Goal: Task Accomplishment & Management: Use online tool/utility

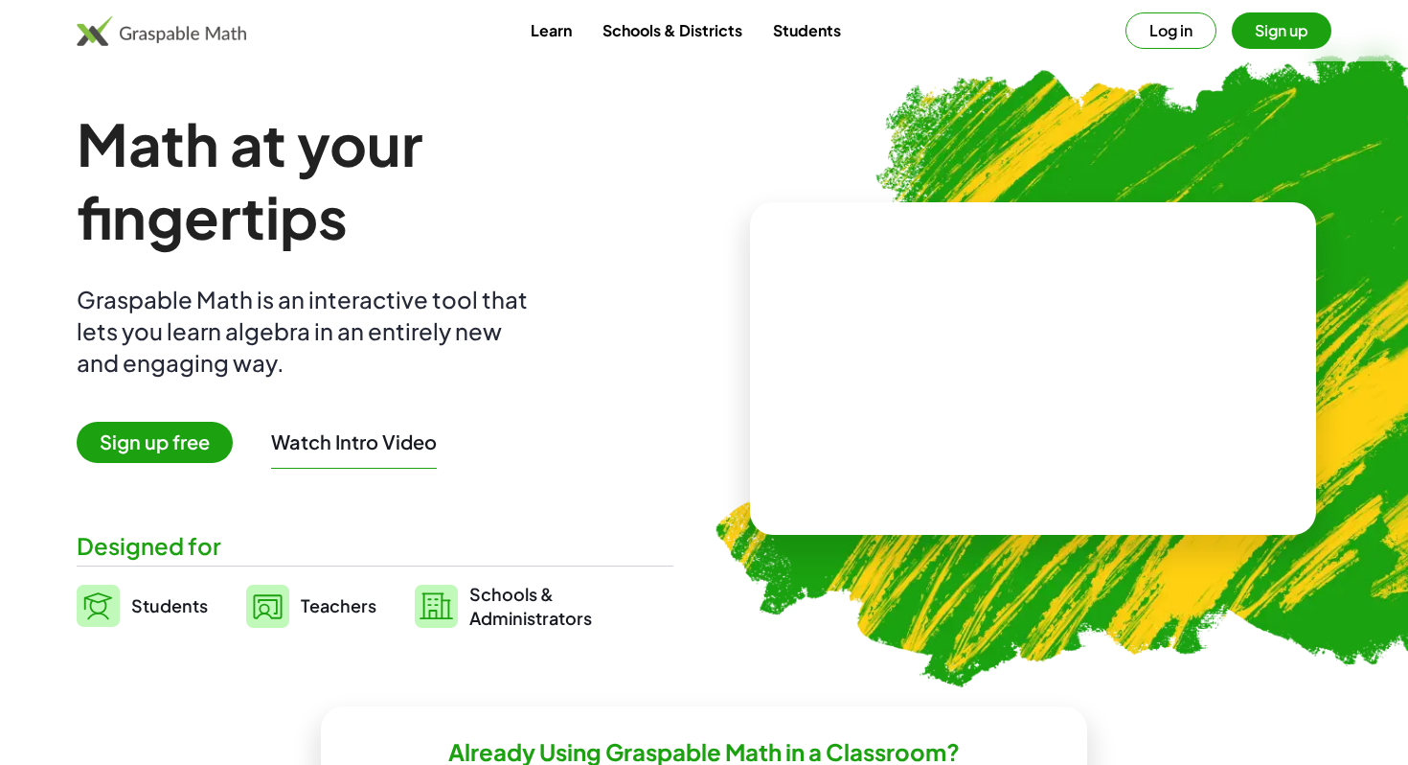
click at [1204, 24] on button "Log in" at bounding box center [1171, 30] width 91 height 36
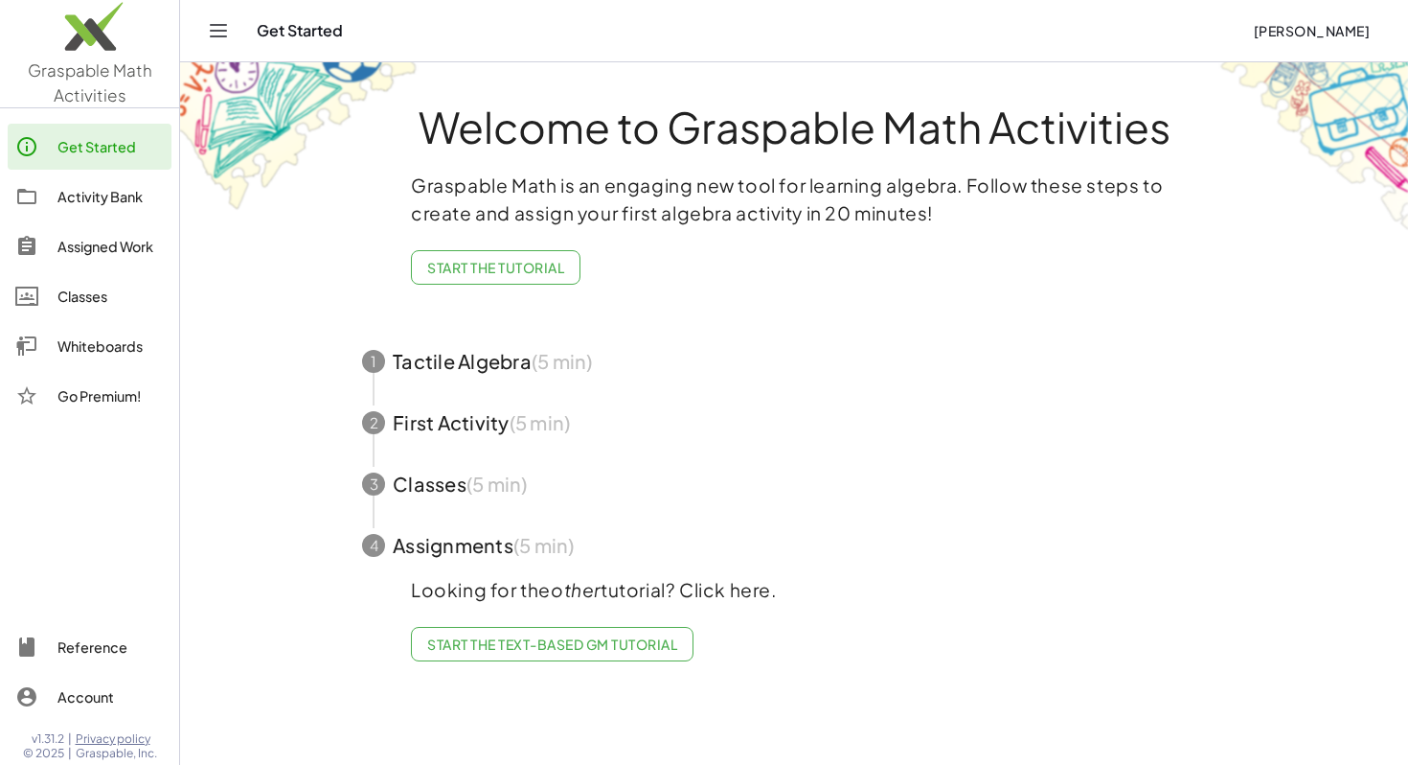
click at [99, 346] on div "Whiteboards" at bounding box center [110, 345] width 106 height 23
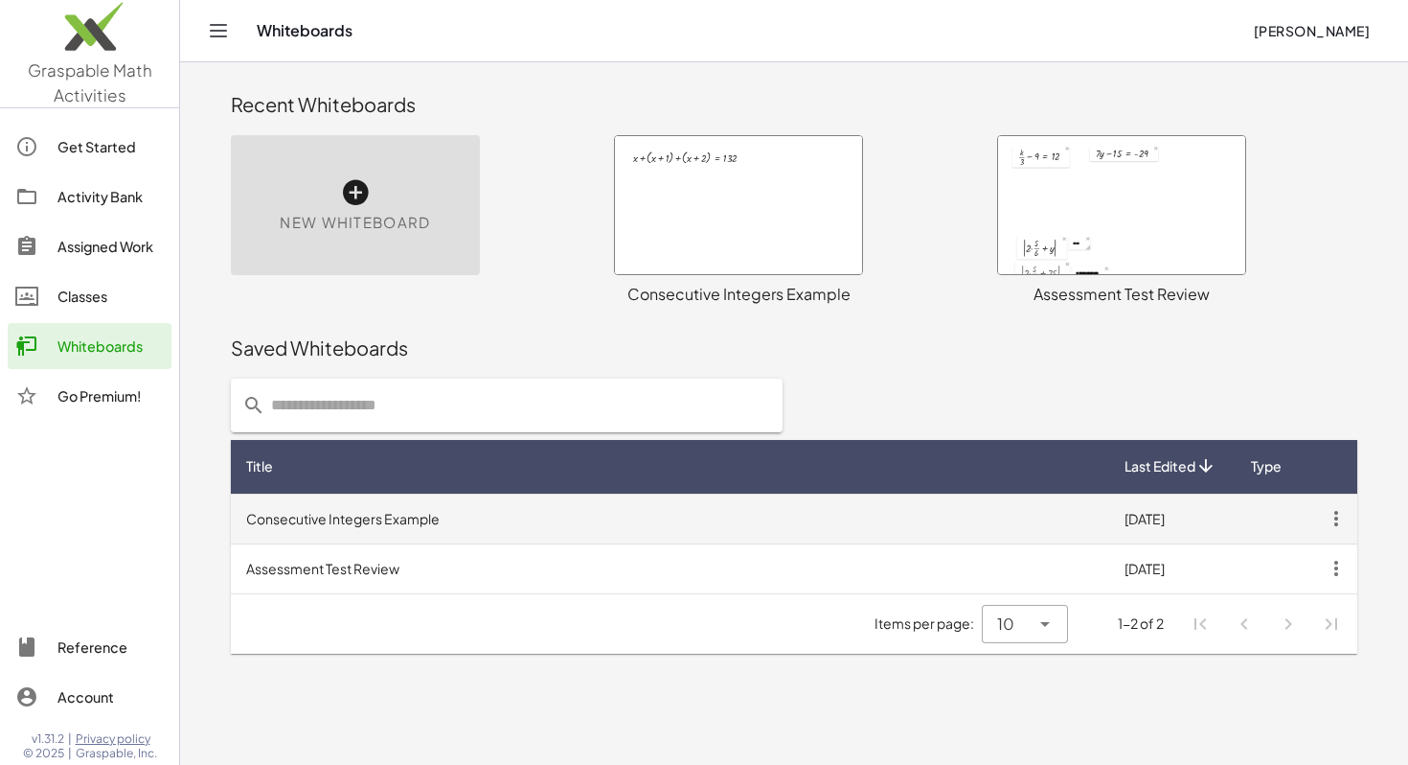
click at [1342, 524] on icon "button" at bounding box center [1336, 518] width 34 height 34
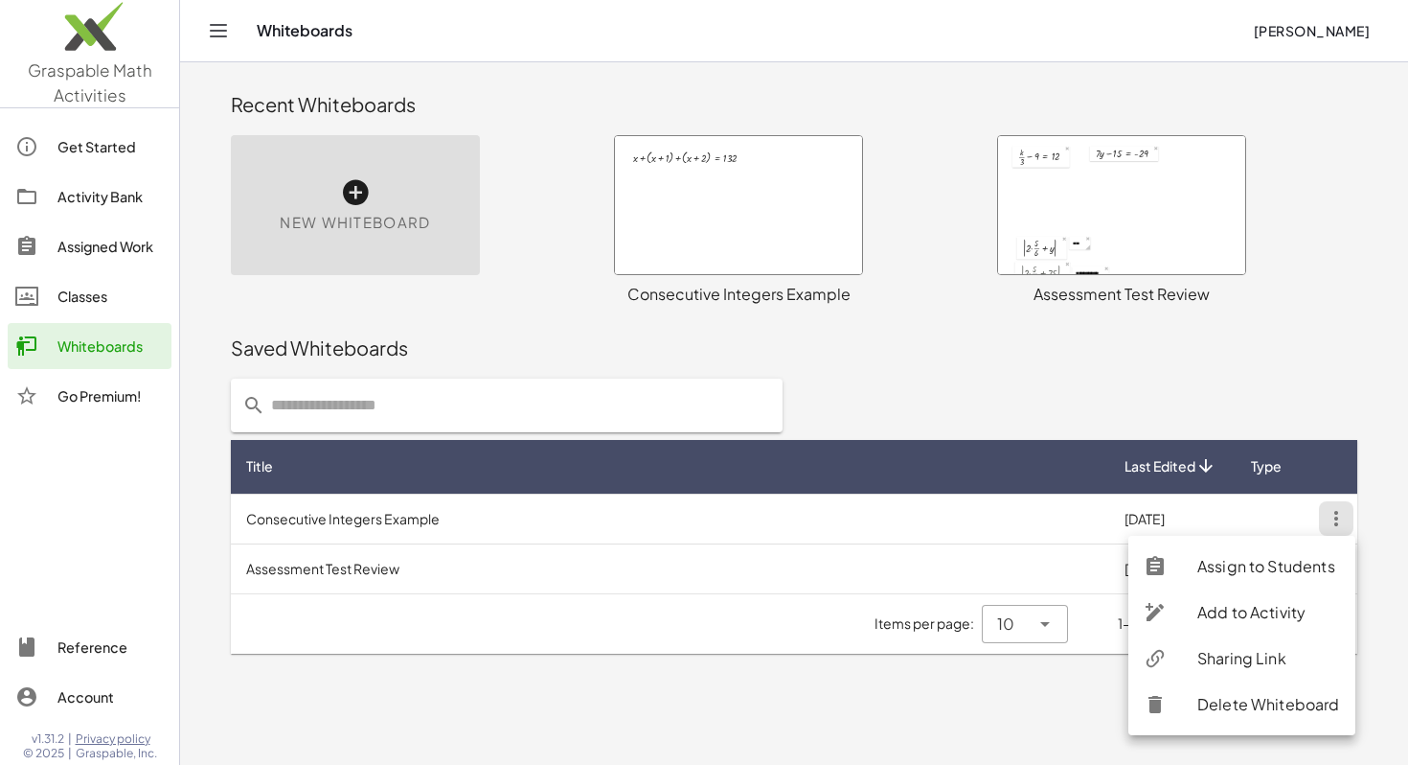
click at [1263, 654] on div "Sharing Link" at bounding box center [1269, 658] width 143 height 23
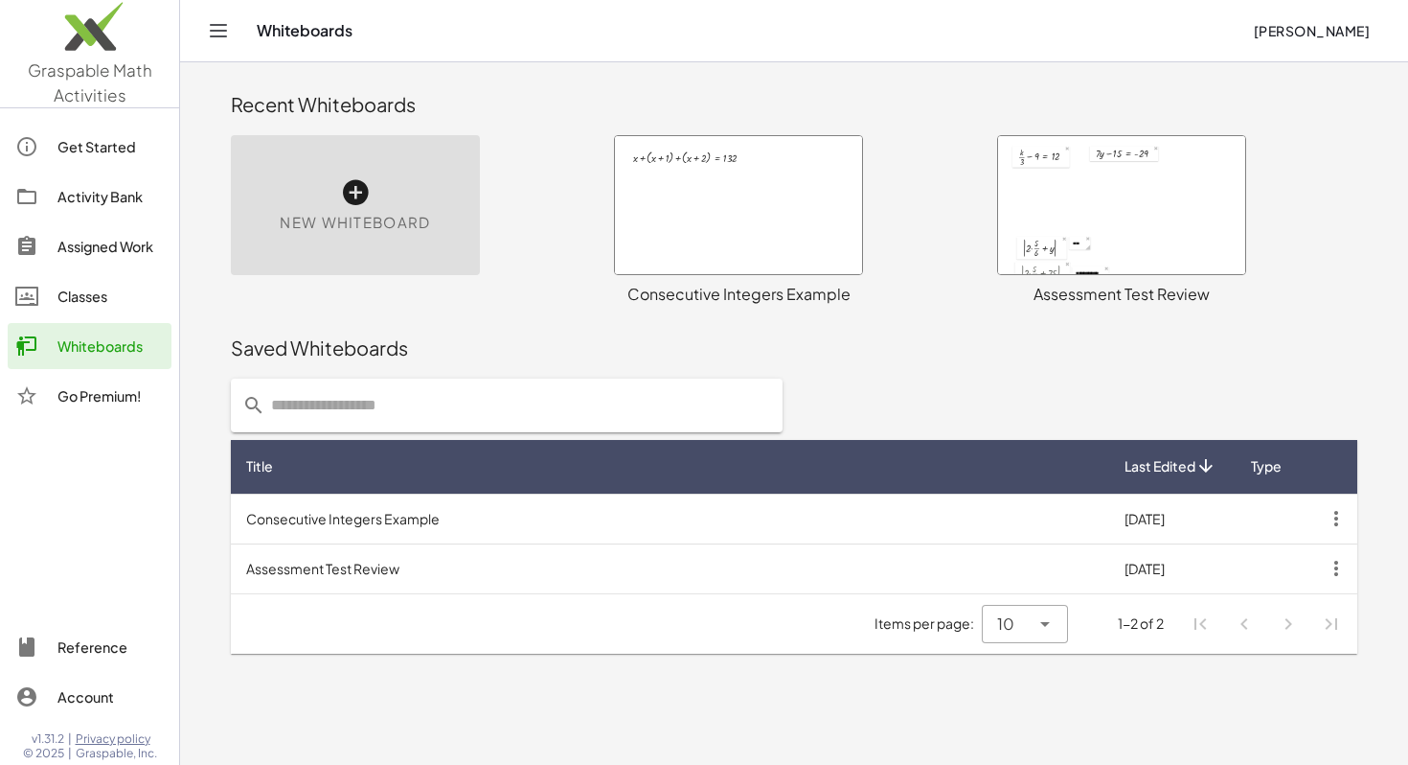
click at [1221, 230] on div at bounding box center [1121, 205] width 247 height 138
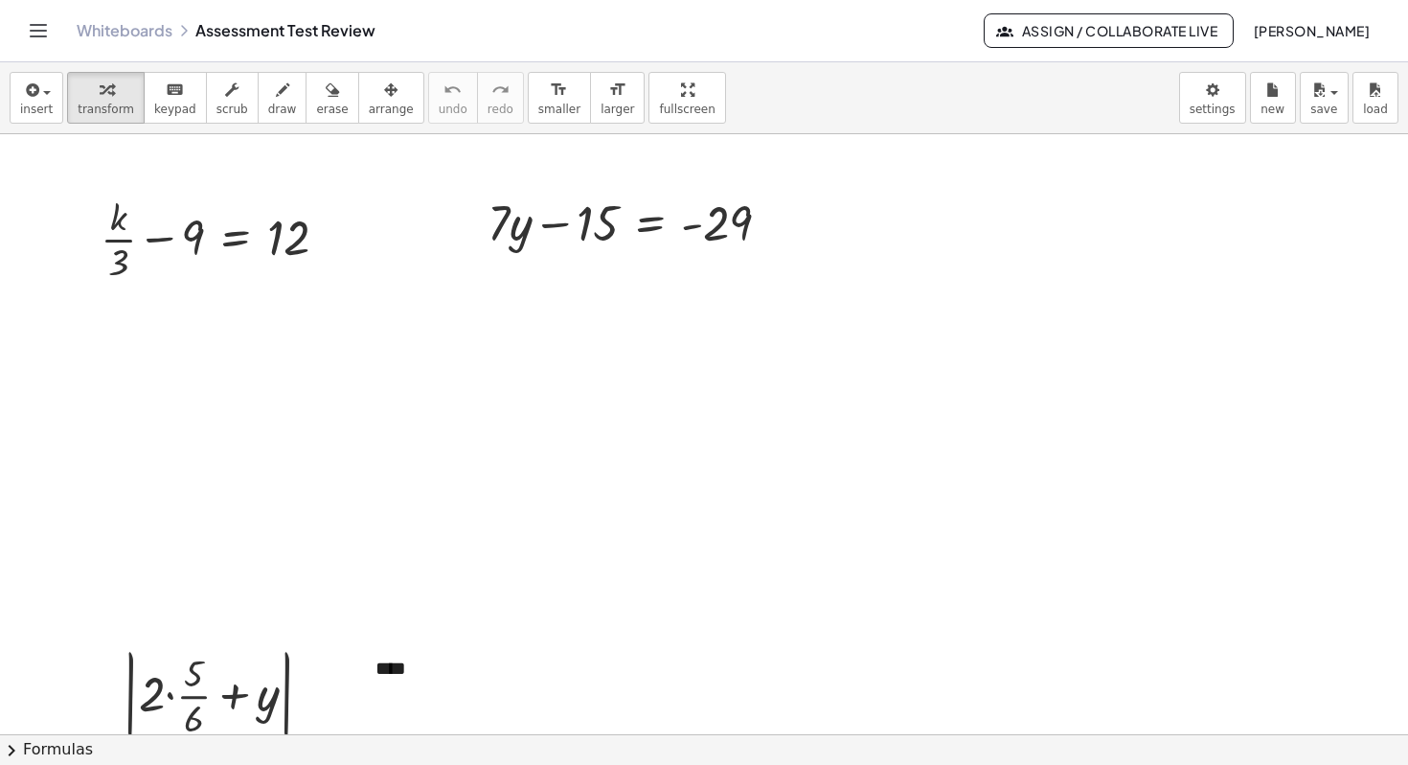
click at [103, 33] on link "Whiteboards" at bounding box center [125, 30] width 96 height 19
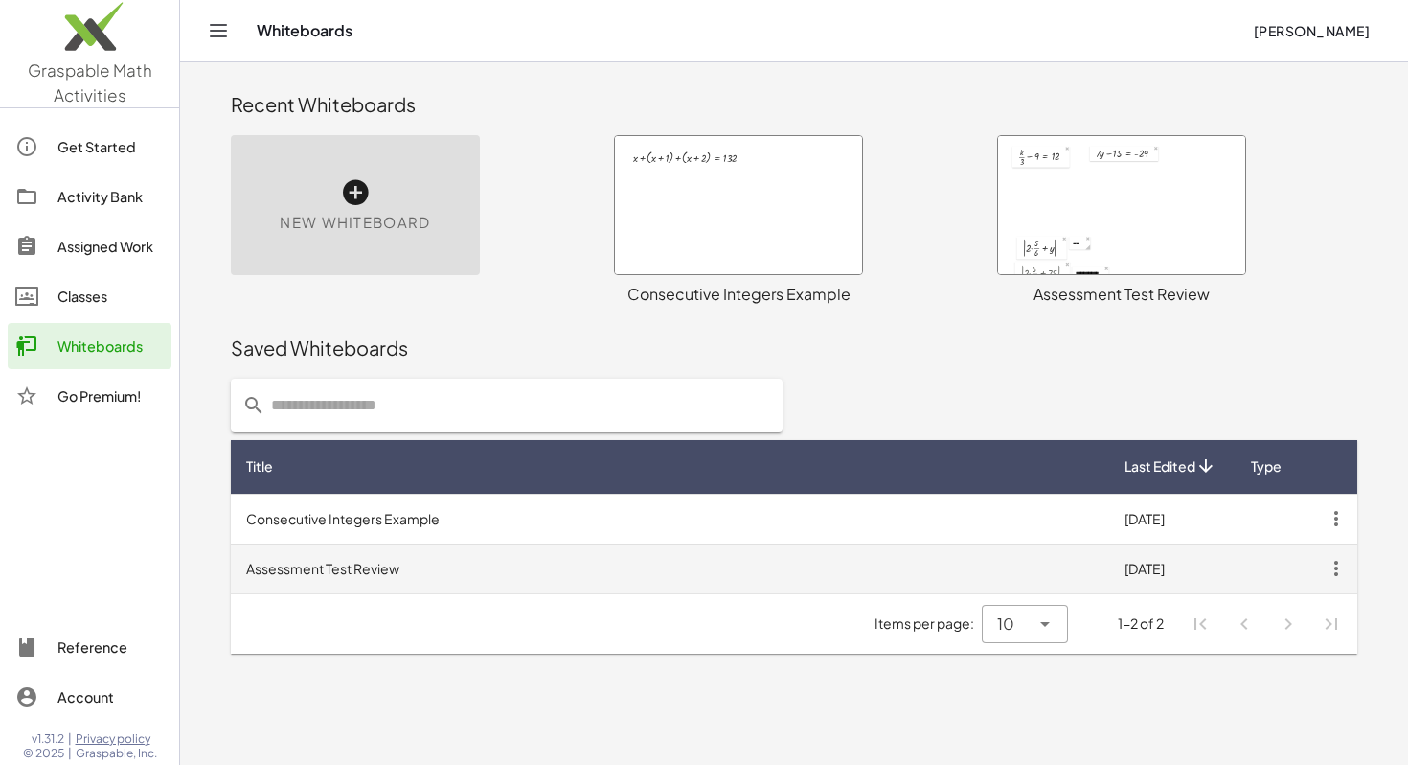
click at [1337, 567] on icon "button" at bounding box center [1336, 568] width 34 height 34
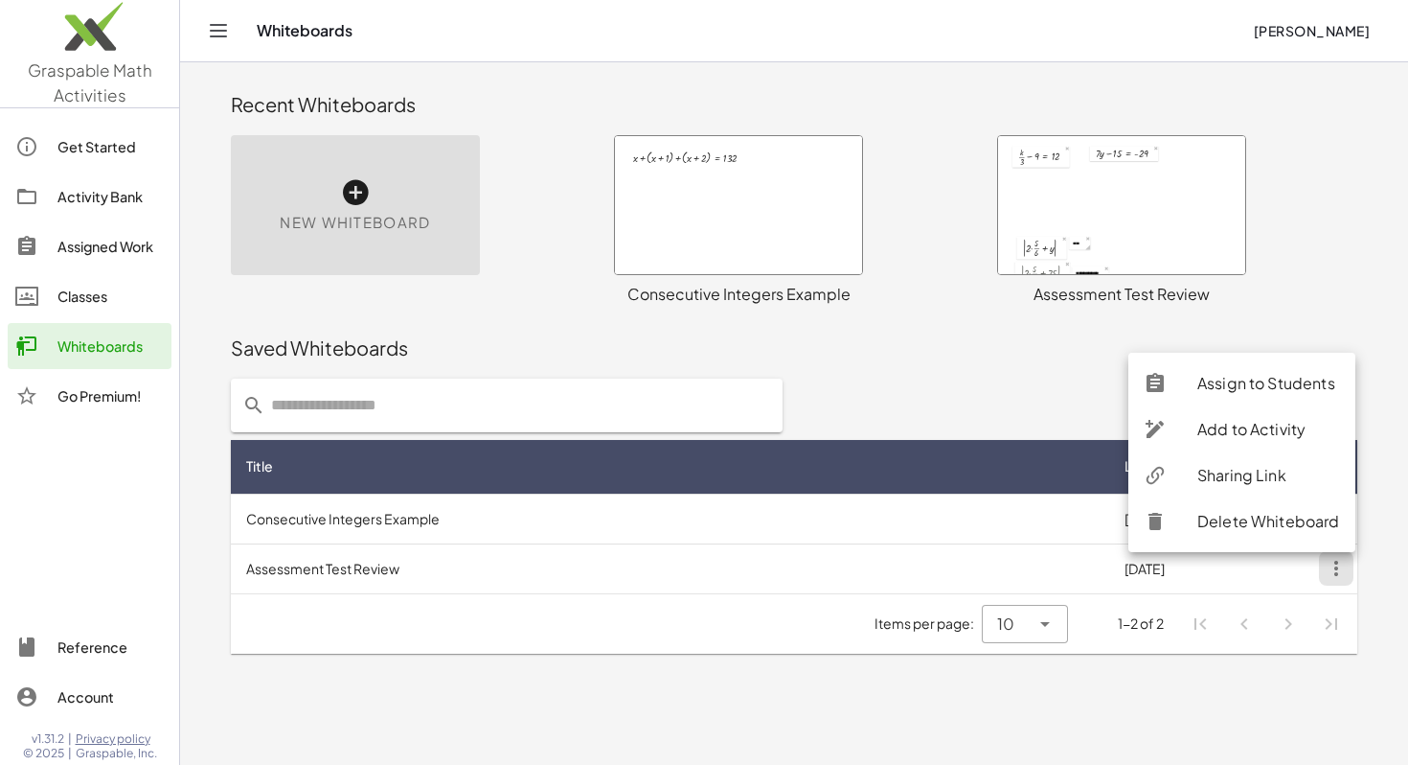
click at [1266, 512] on div "Delete Whiteboard" at bounding box center [1269, 521] width 143 height 23
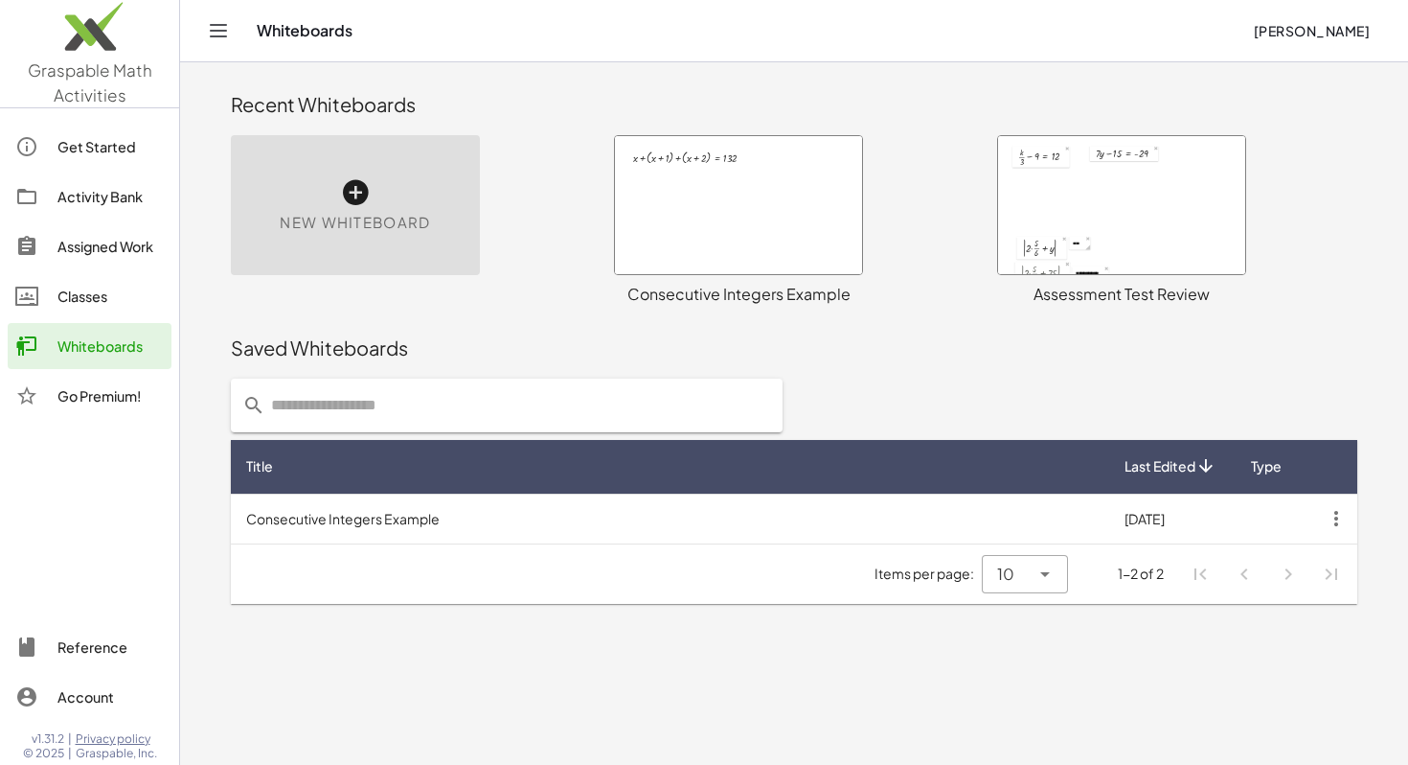
click at [393, 152] on div "New Whiteboard" at bounding box center [355, 205] width 249 height 140
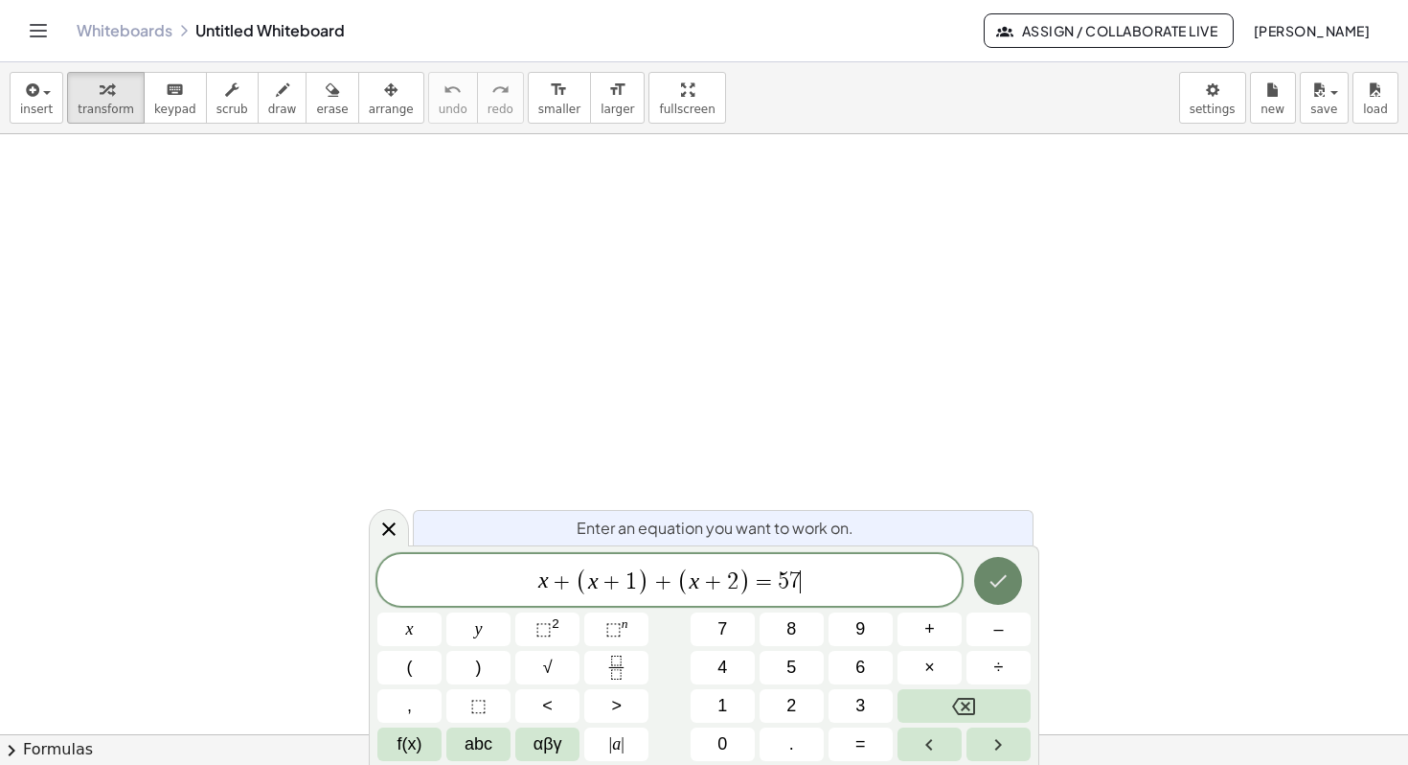
click at [996, 569] on icon "Done" at bounding box center [998, 580] width 23 height 23
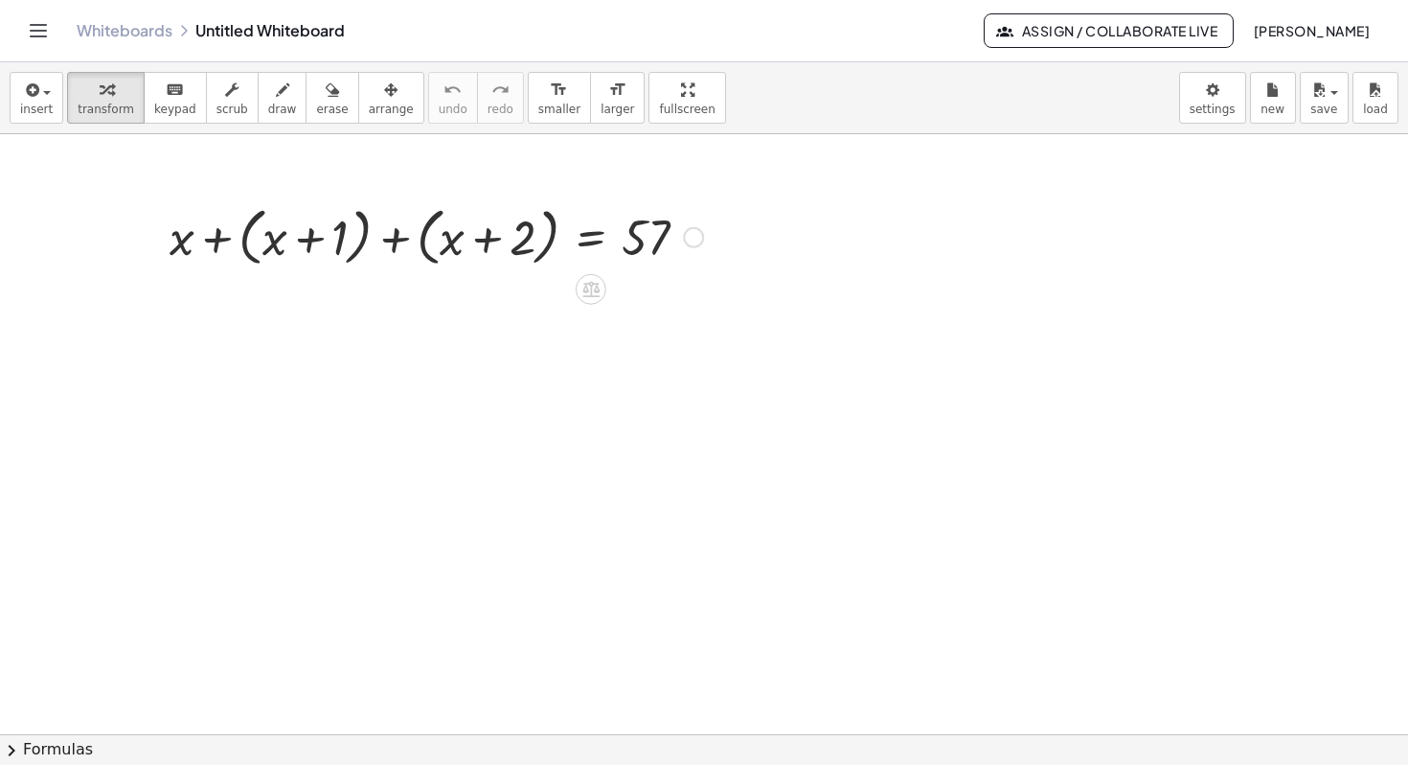
click at [217, 241] on div at bounding box center [436, 235] width 553 height 73
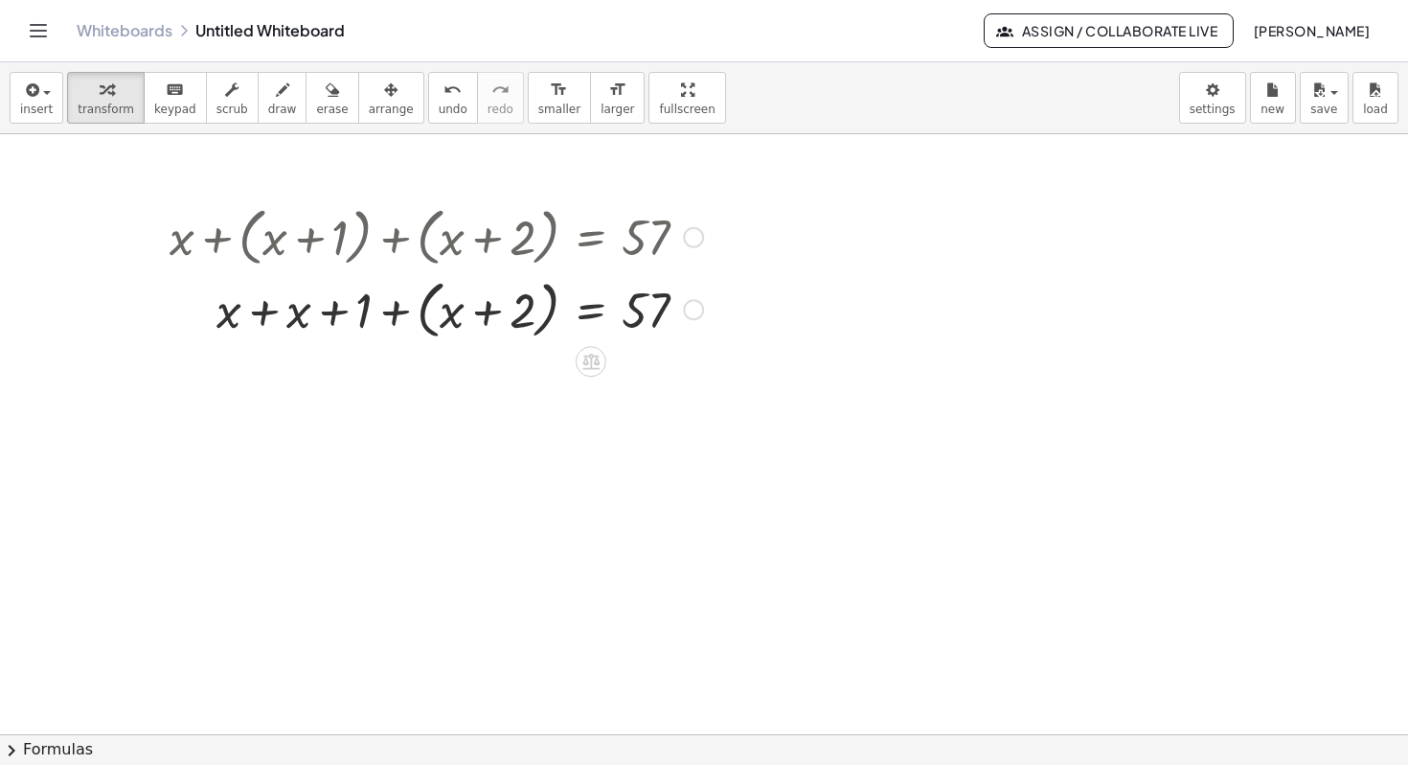
click at [260, 309] on div at bounding box center [436, 308] width 553 height 73
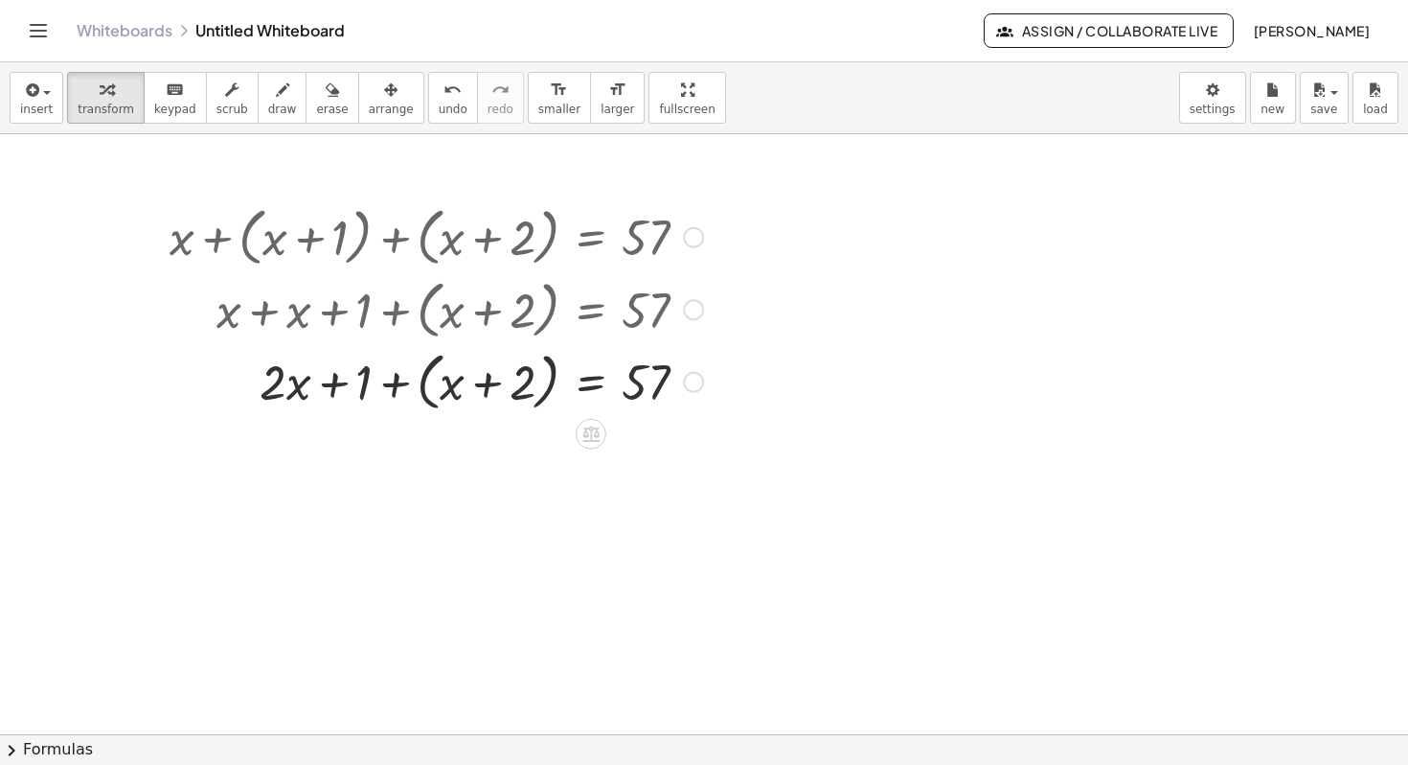
click at [401, 384] on div at bounding box center [436, 380] width 553 height 73
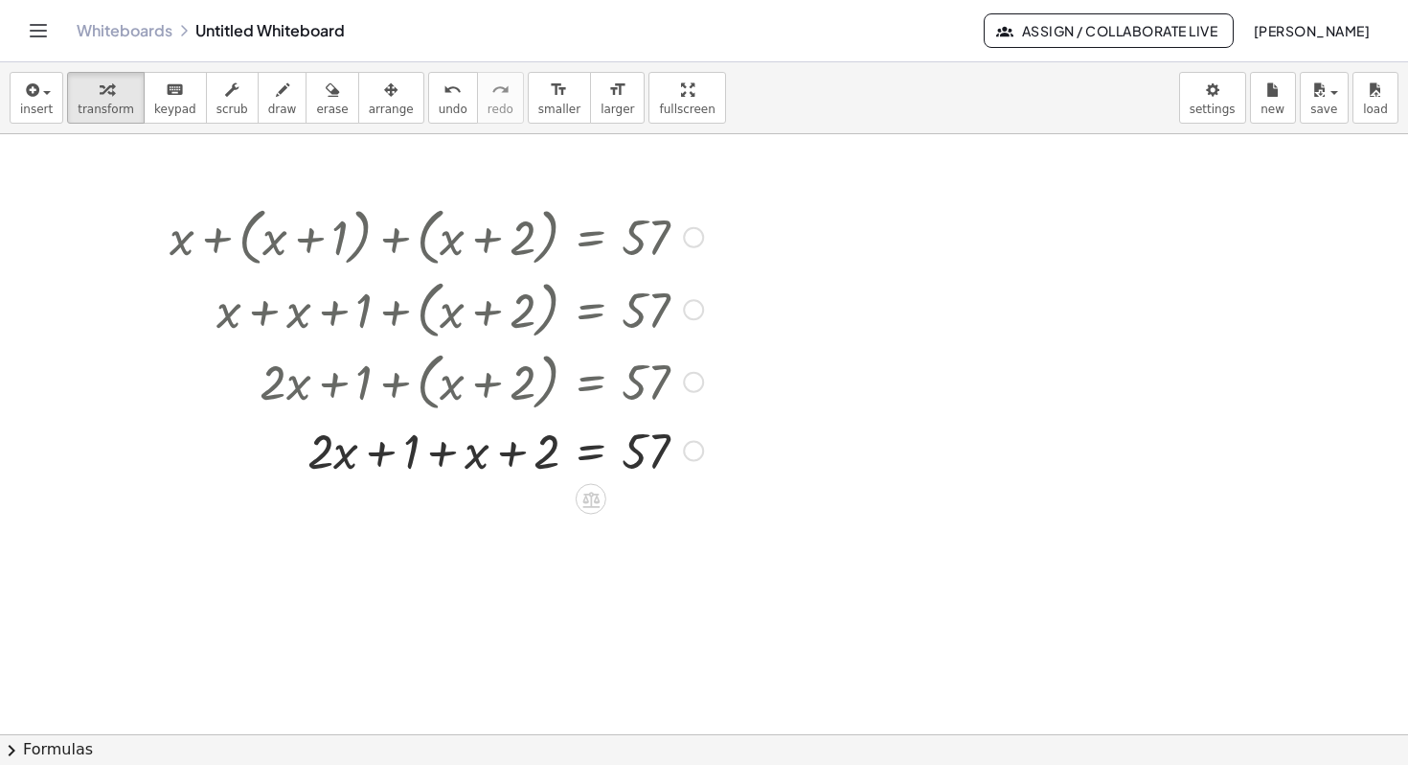
click at [443, 458] on div at bounding box center [436, 449] width 553 height 65
drag, startPoint x: 443, startPoint y: 458, endPoint x: 352, endPoint y: 458, distance: 91.0
click at [352, 458] on div at bounding box center [436, 449] width 553 height 65
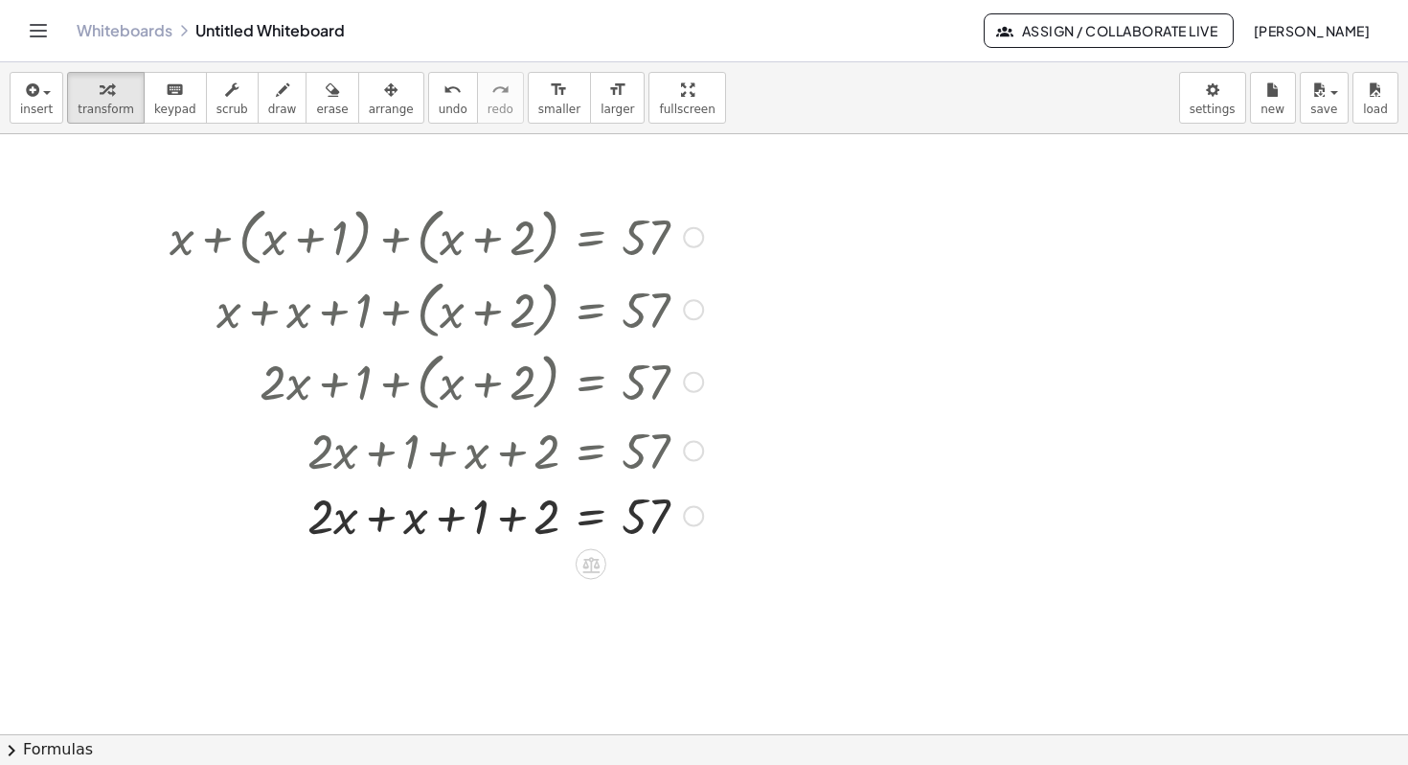
click at [512, 507] on div at bounding box center [436, 514] width 553 height 65
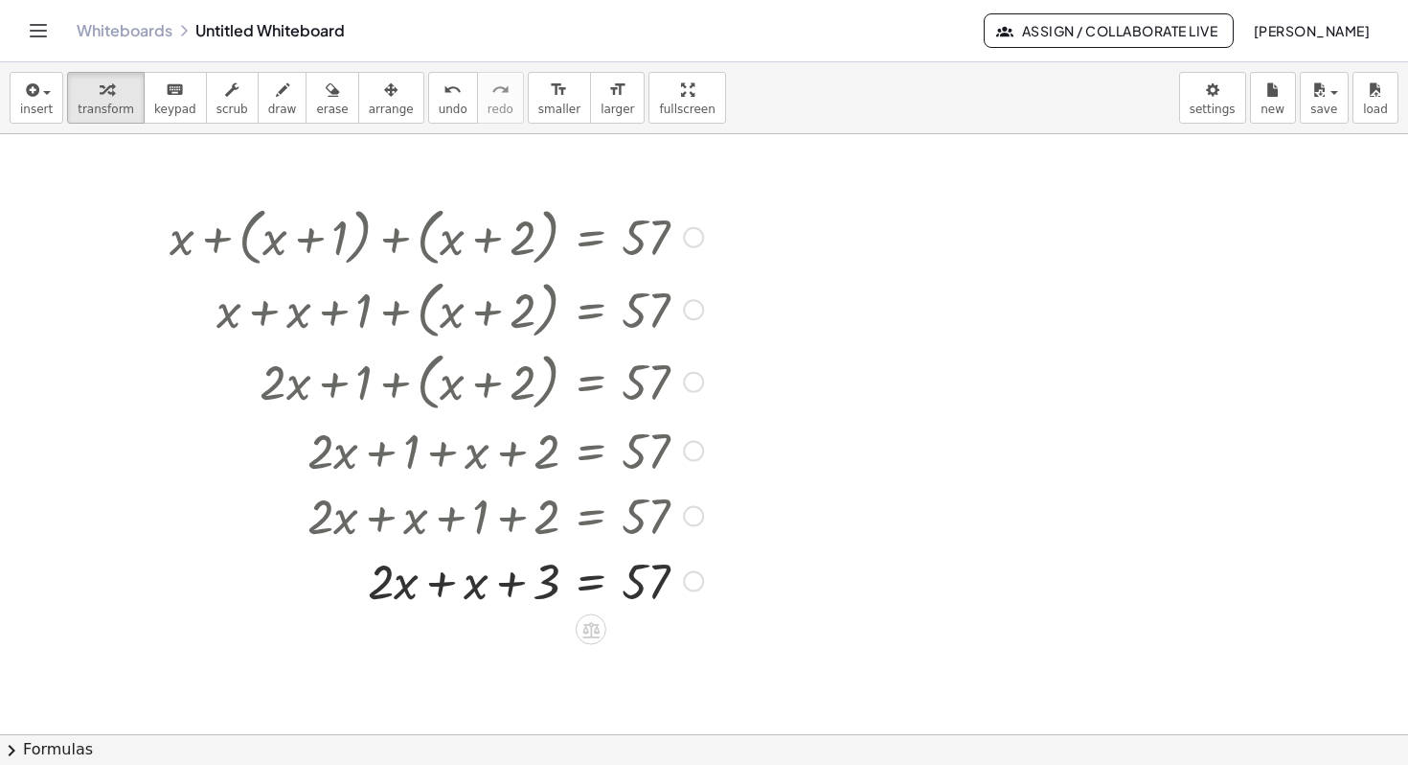
click at [446, 584] on div at bounding box center [436, 579] width 553 height 65
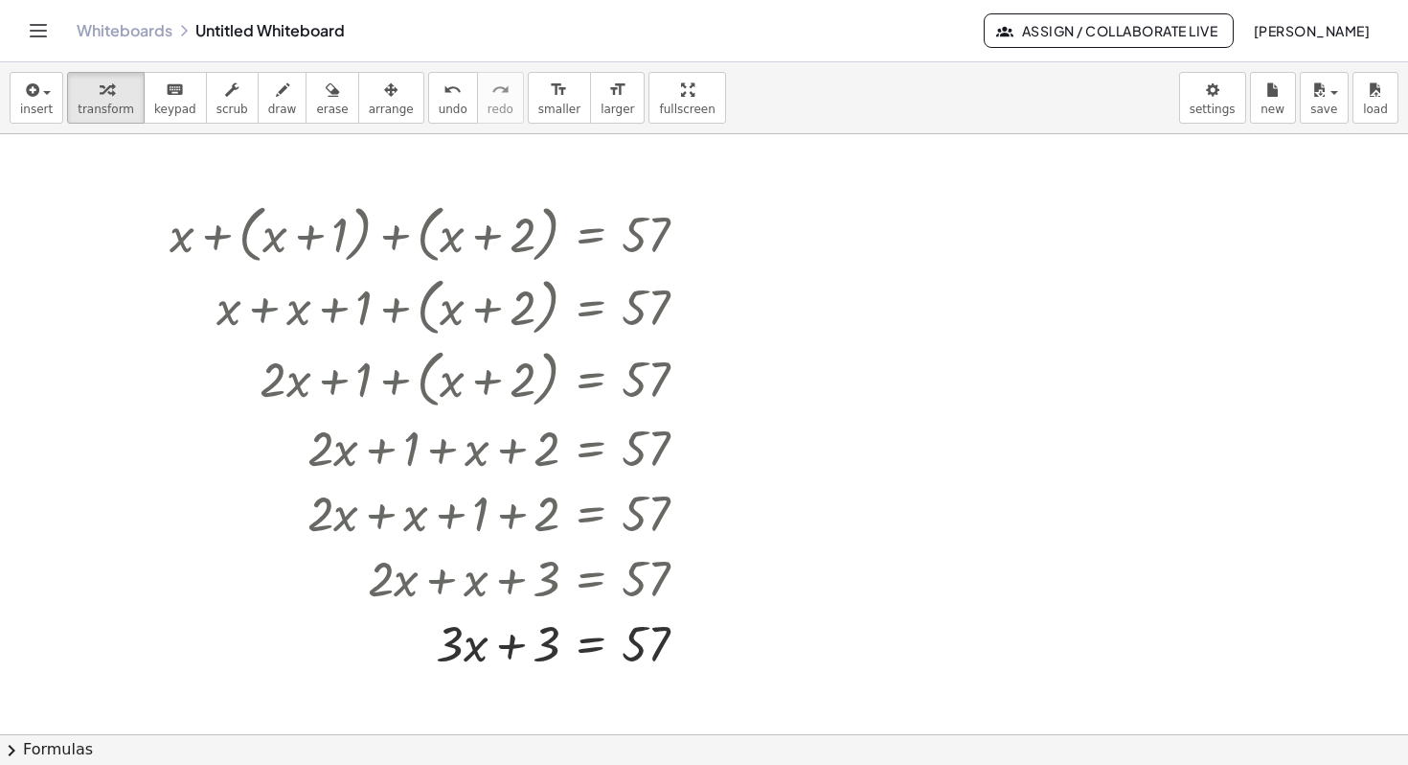
scroll to position [2, 0]
click at [693, 235] on div at bounding box center [693, 235] width 21 height 21
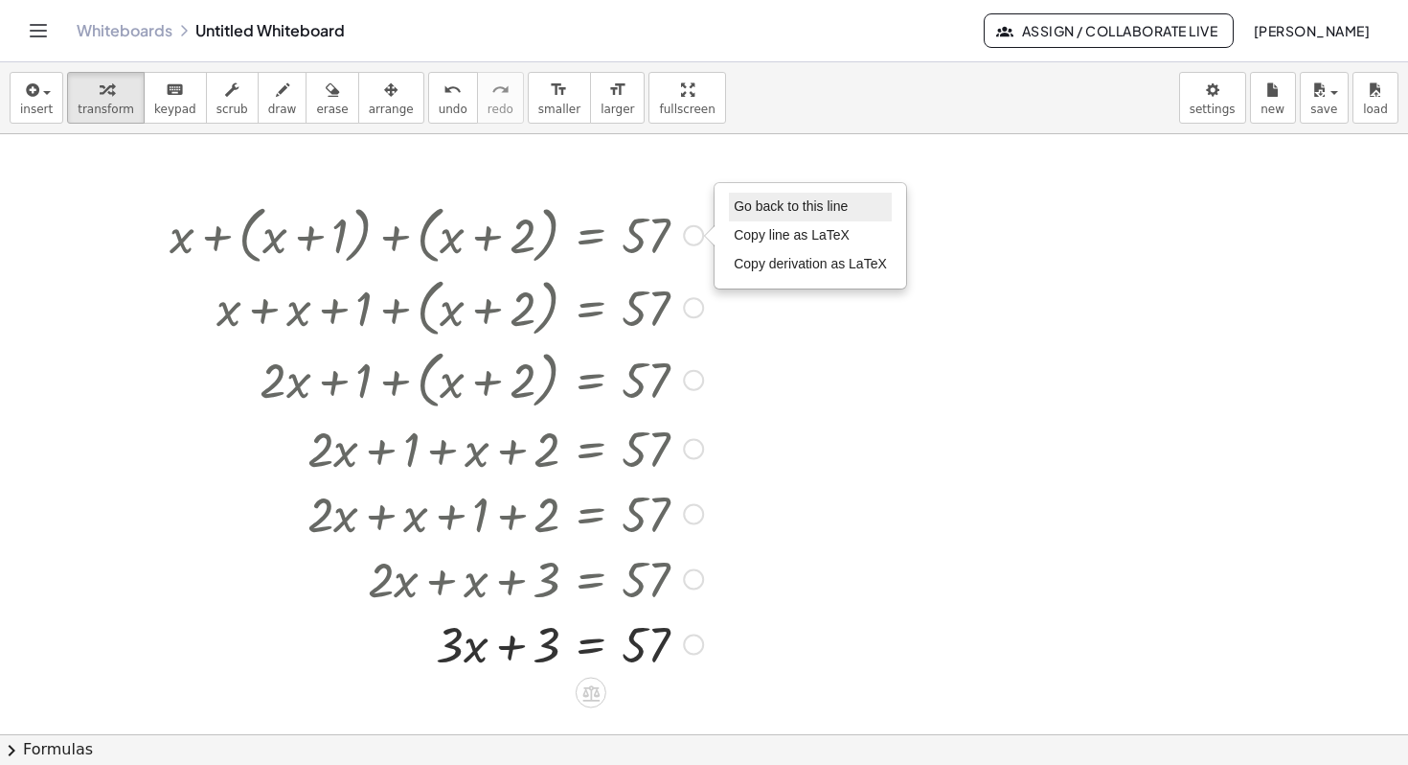
click at [813, 210] on span "Go back to this line" at bounding box center [791, 205] width 114 height 15
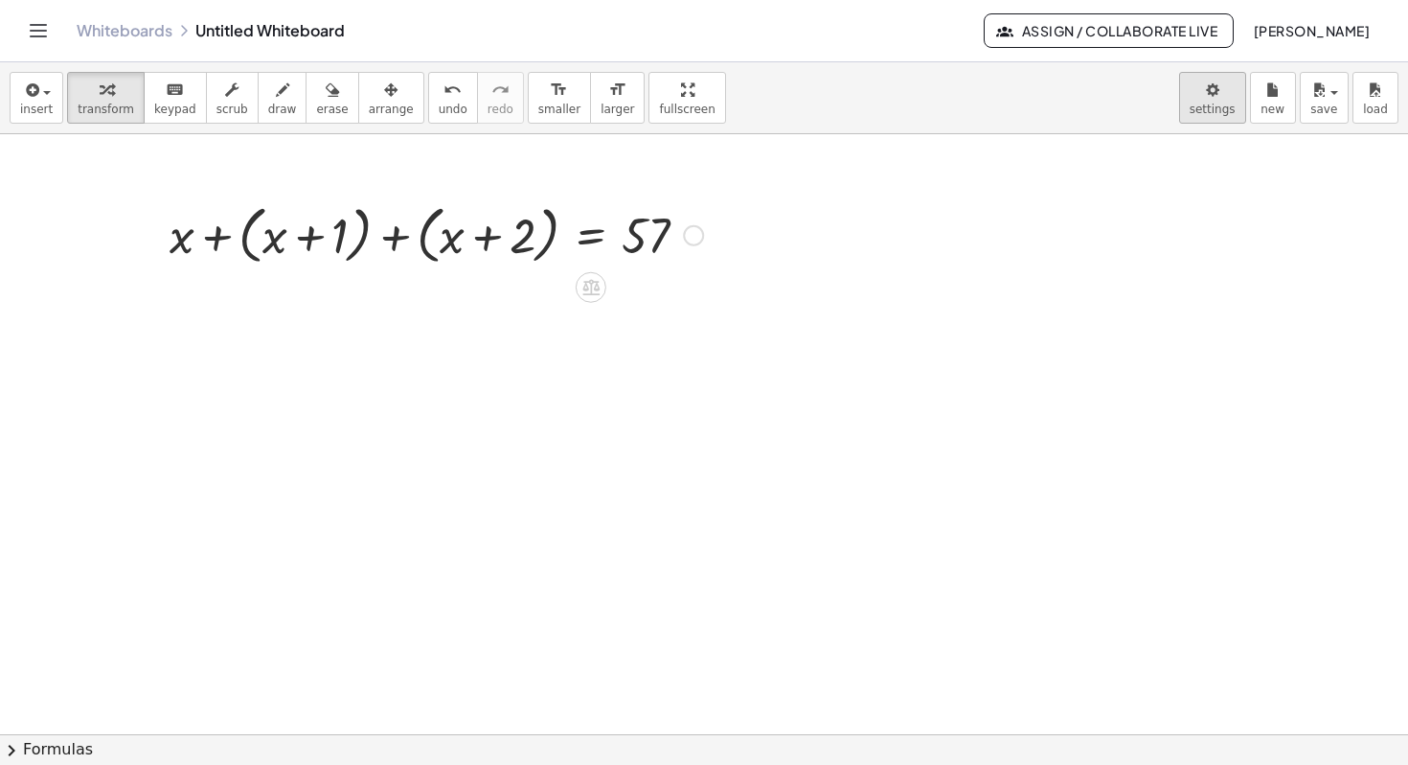
click at [1220, 107] on body "Graspable Math Activities Get Started Activity Bank Assigned Work Classes White…" at bounding box center [704, 382] width 1408 height 765
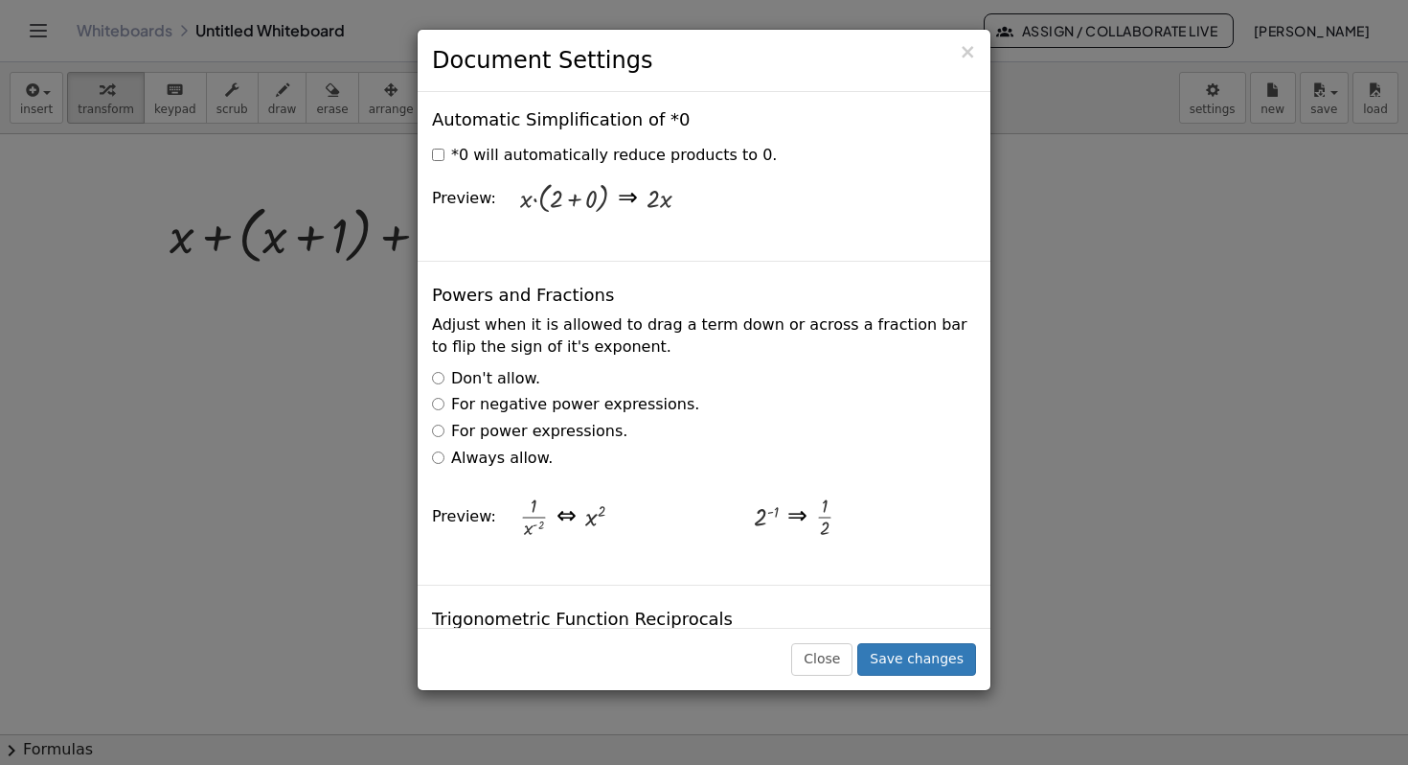
scroll to position [2929, 0]
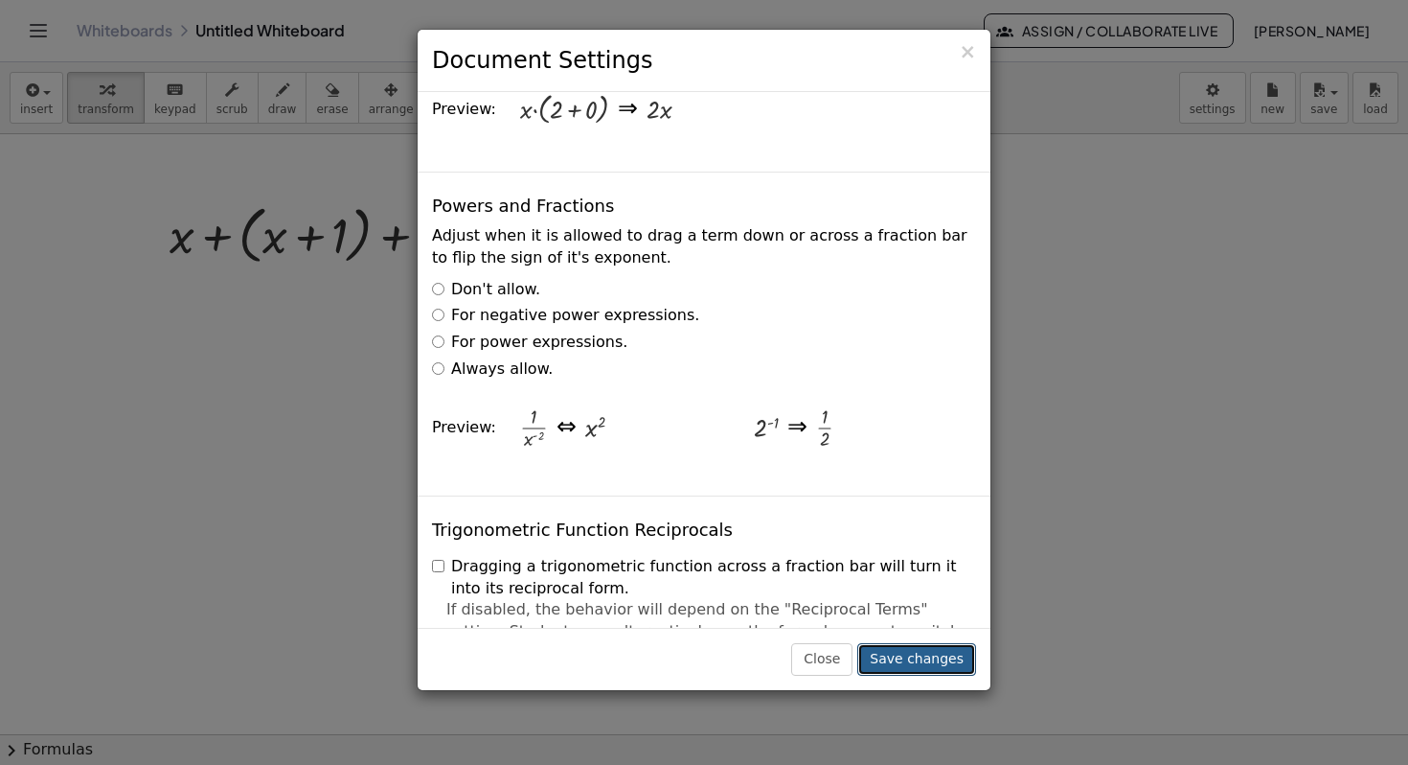
click at [936, 657] on button "Save changes" at bounding box center [917, 659] width 119 height 33
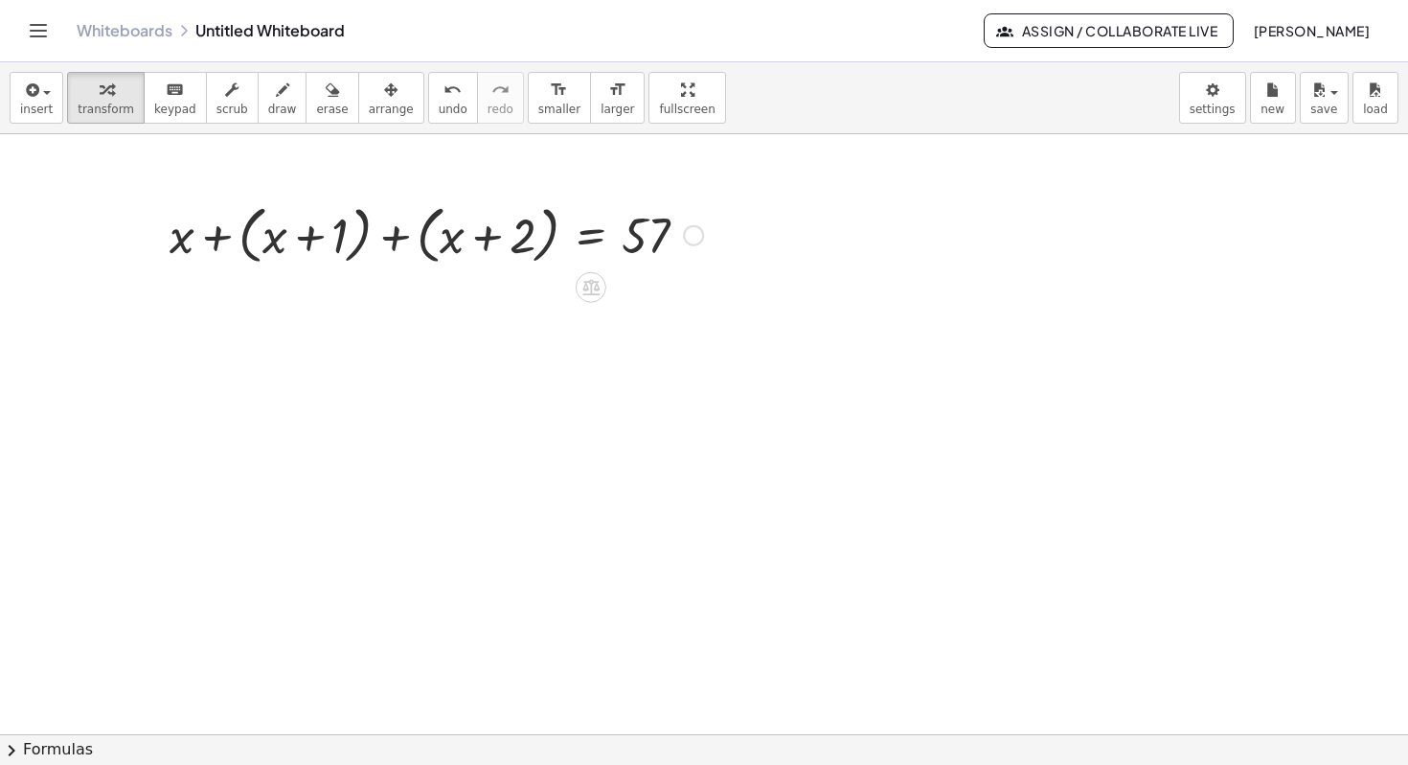
click at [214, 241] on div at bounding box center [436, 233] width 553 height 73
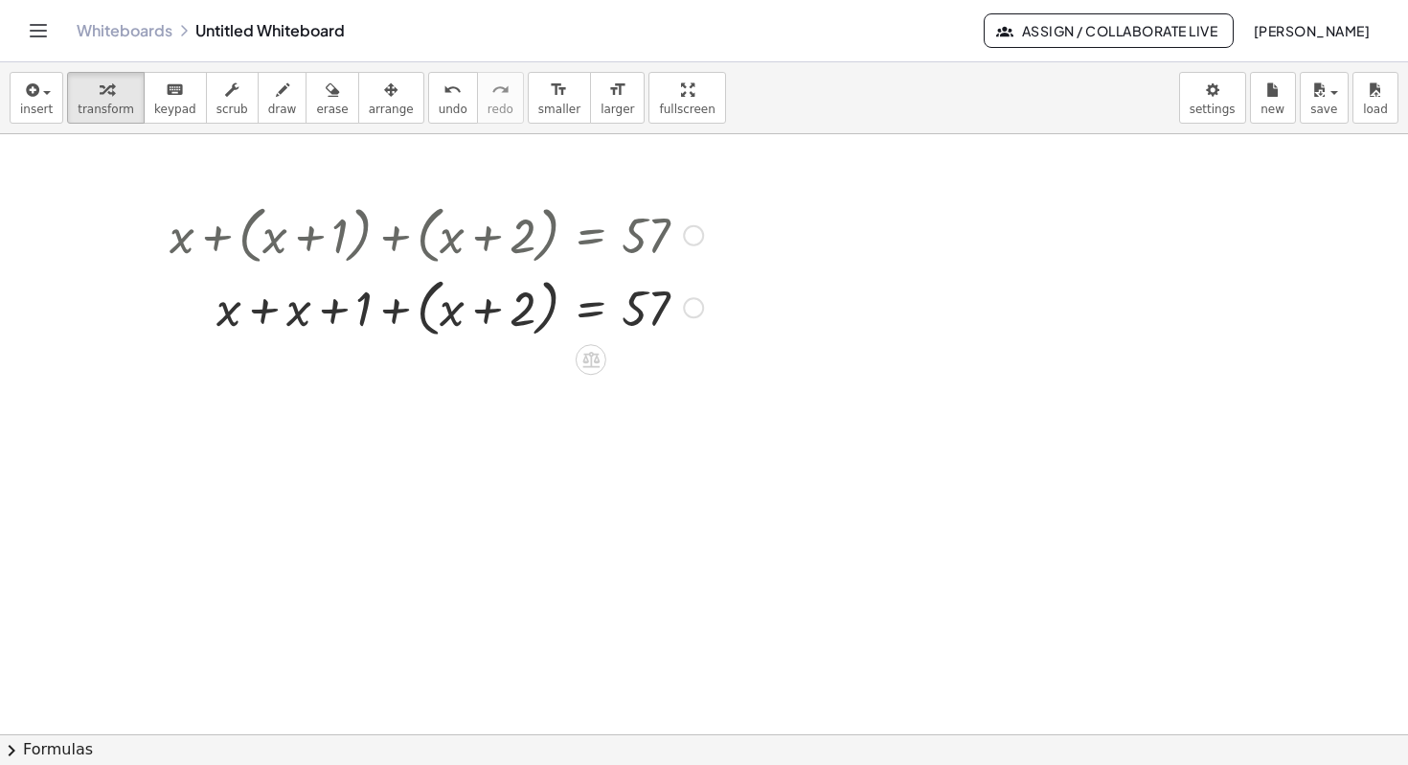
click at [263, 309] on div at bounding box center [436, 306] width 553 height 73
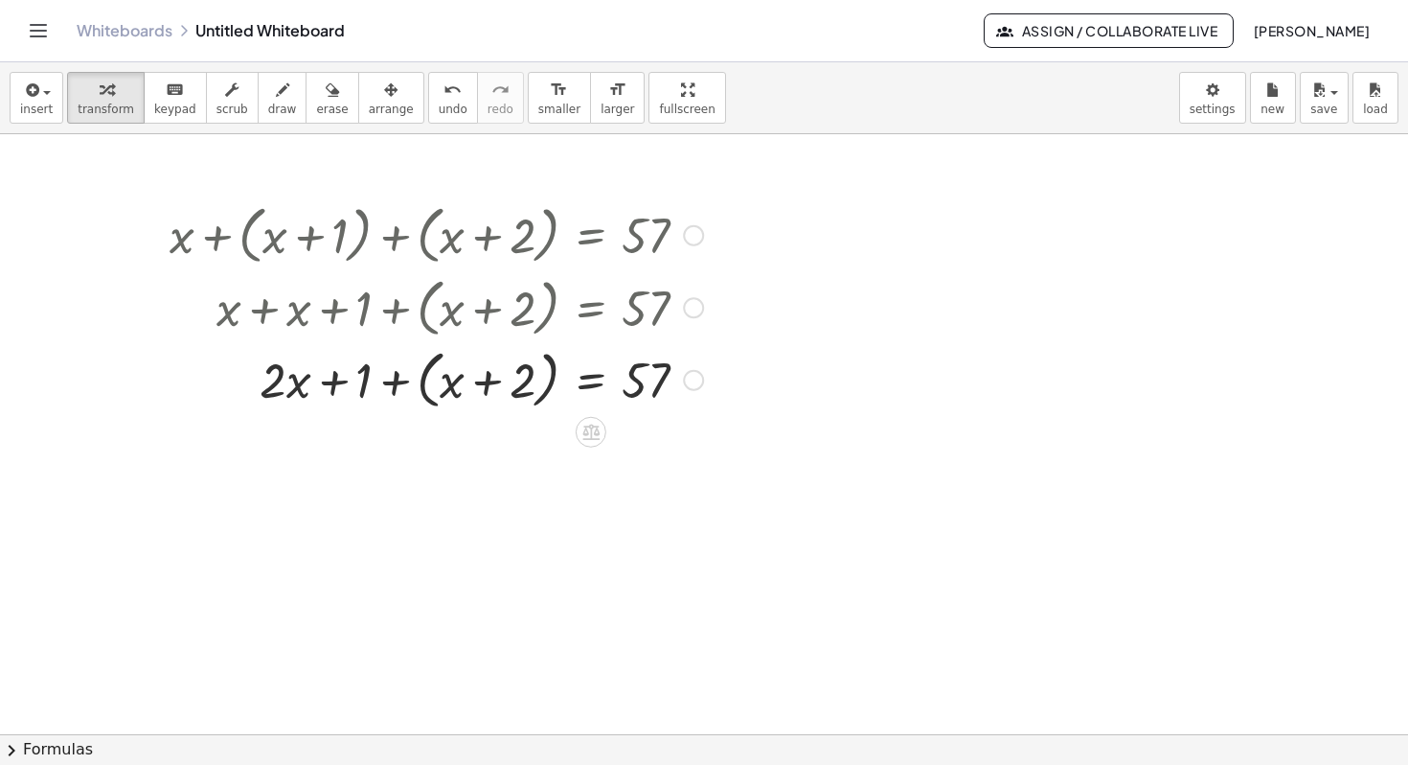
click at [484, 388] on div at bounding box center [436, 378] width 553 height 73
click at [398, 379] on div at bounding box center [436, 378] width 553 height 73
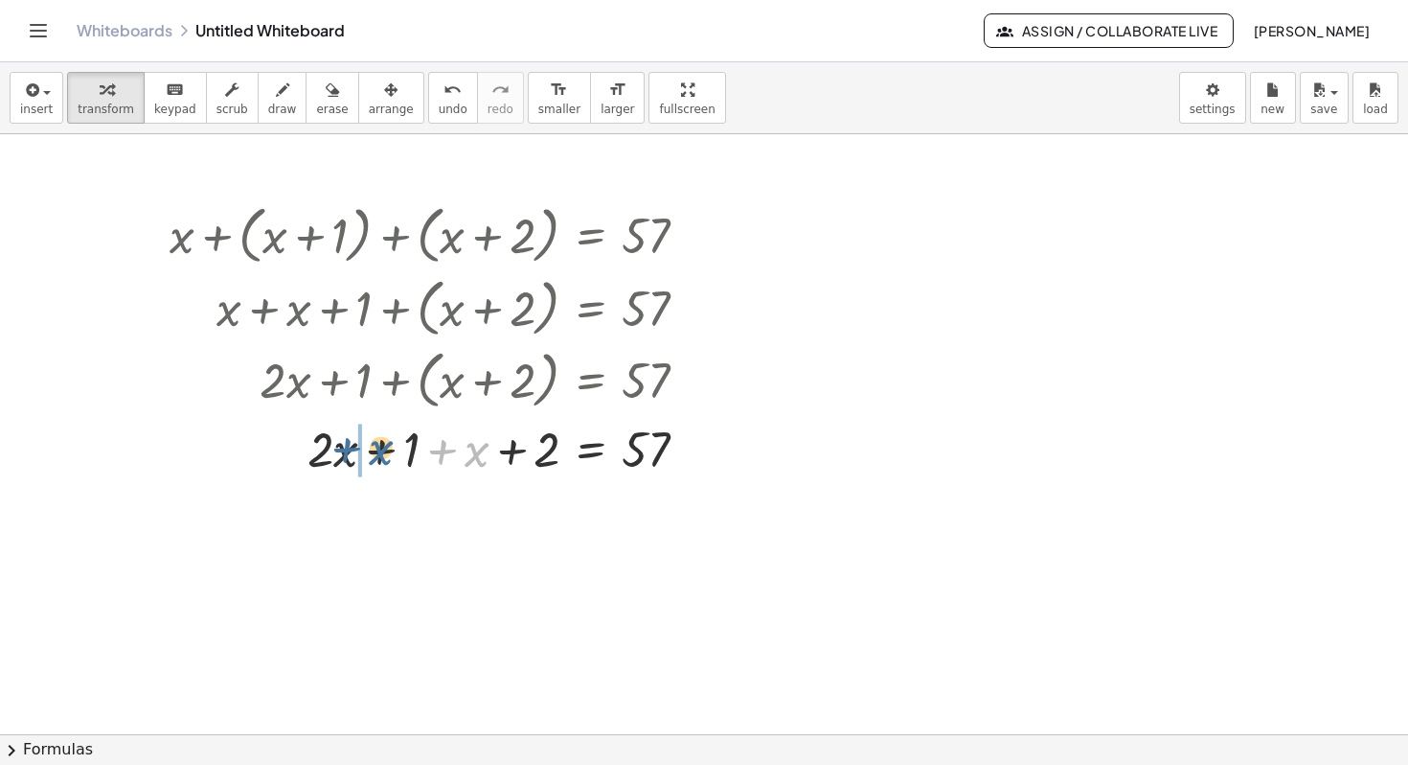
drag, startPoint x: 480, startPoint y: 455, endPoint x: 383, endPoint y: 453, distance: 96.8
click at [383, 453] on div at bounding box center [436, 447] width 553 height 65
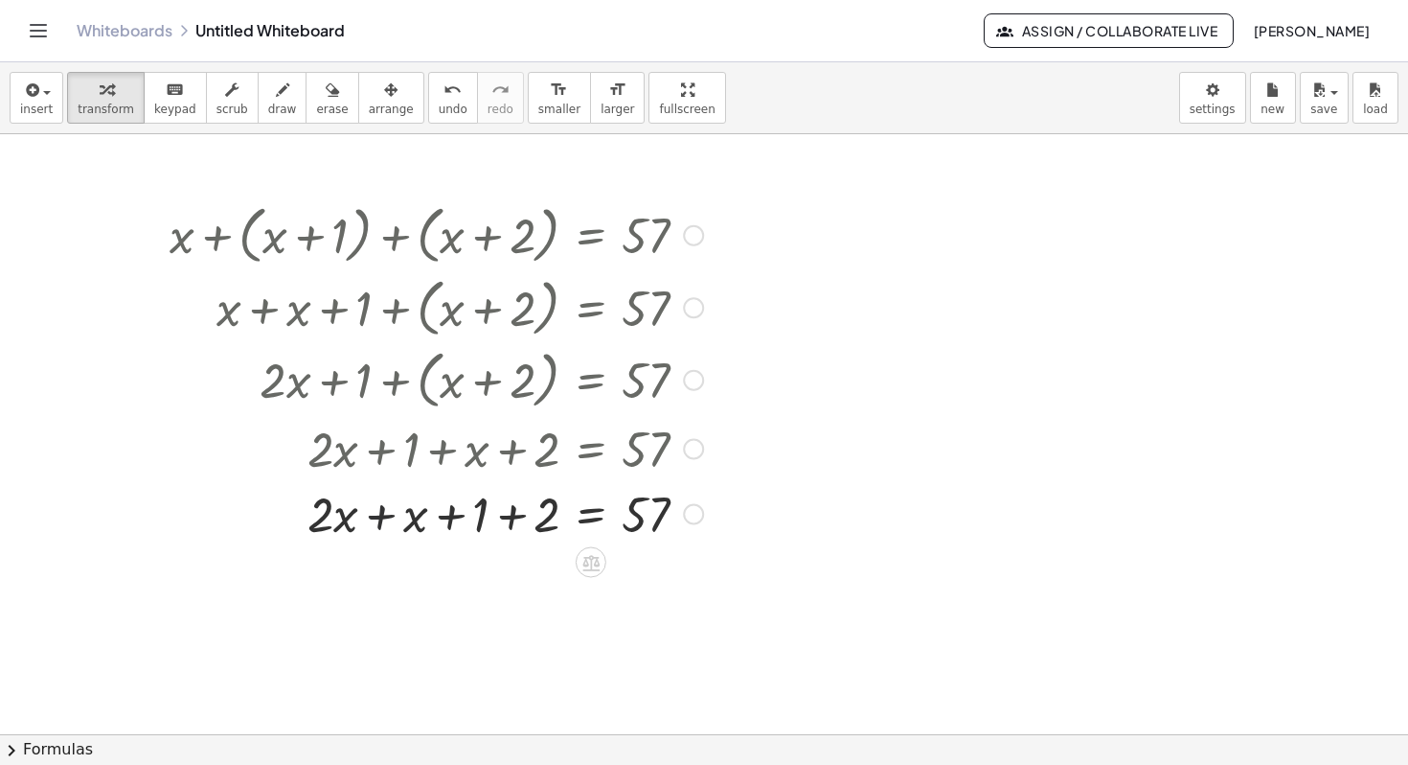
click at [384, 515] on div at bounding box center [436, 512] width 553 height 65
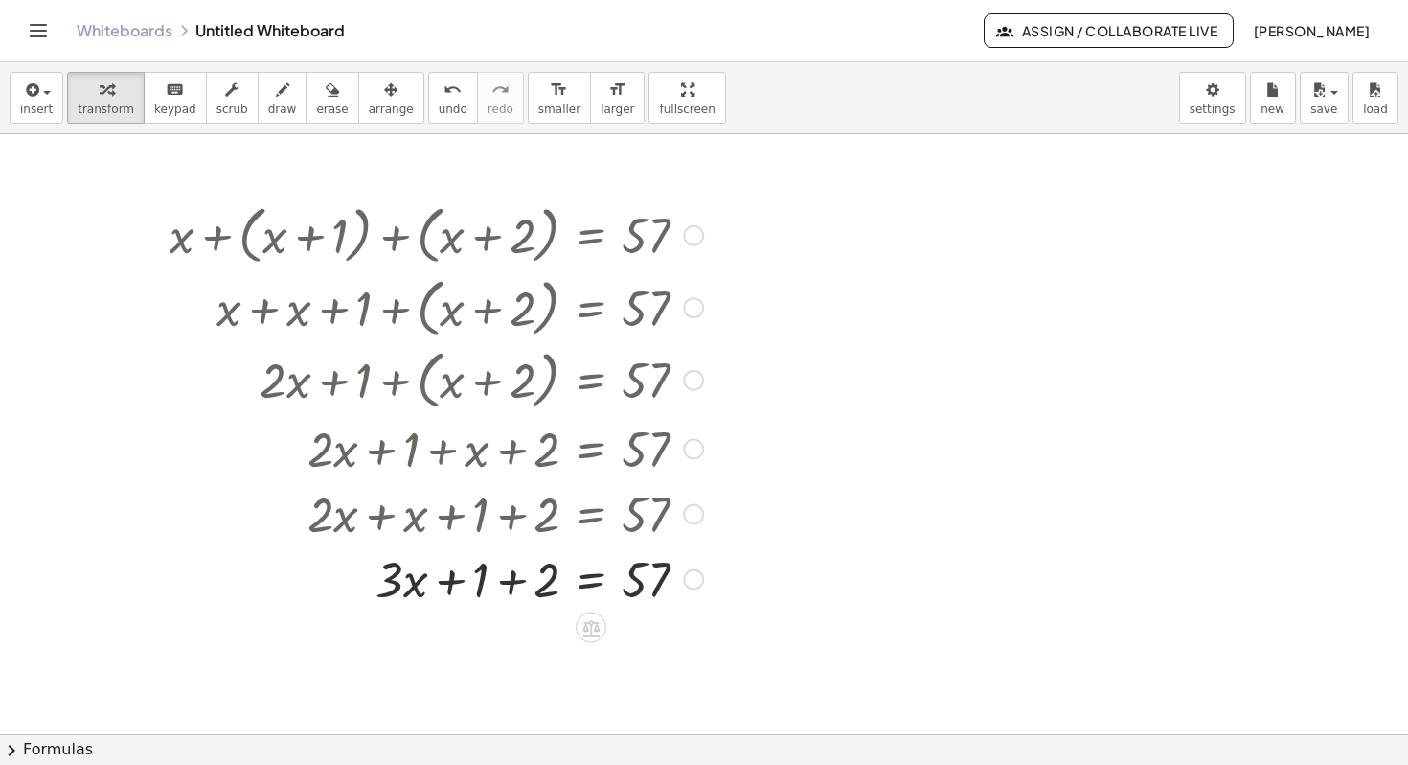
click at [514, 581] on div at bounding box center [436, 577] width 553 height 65
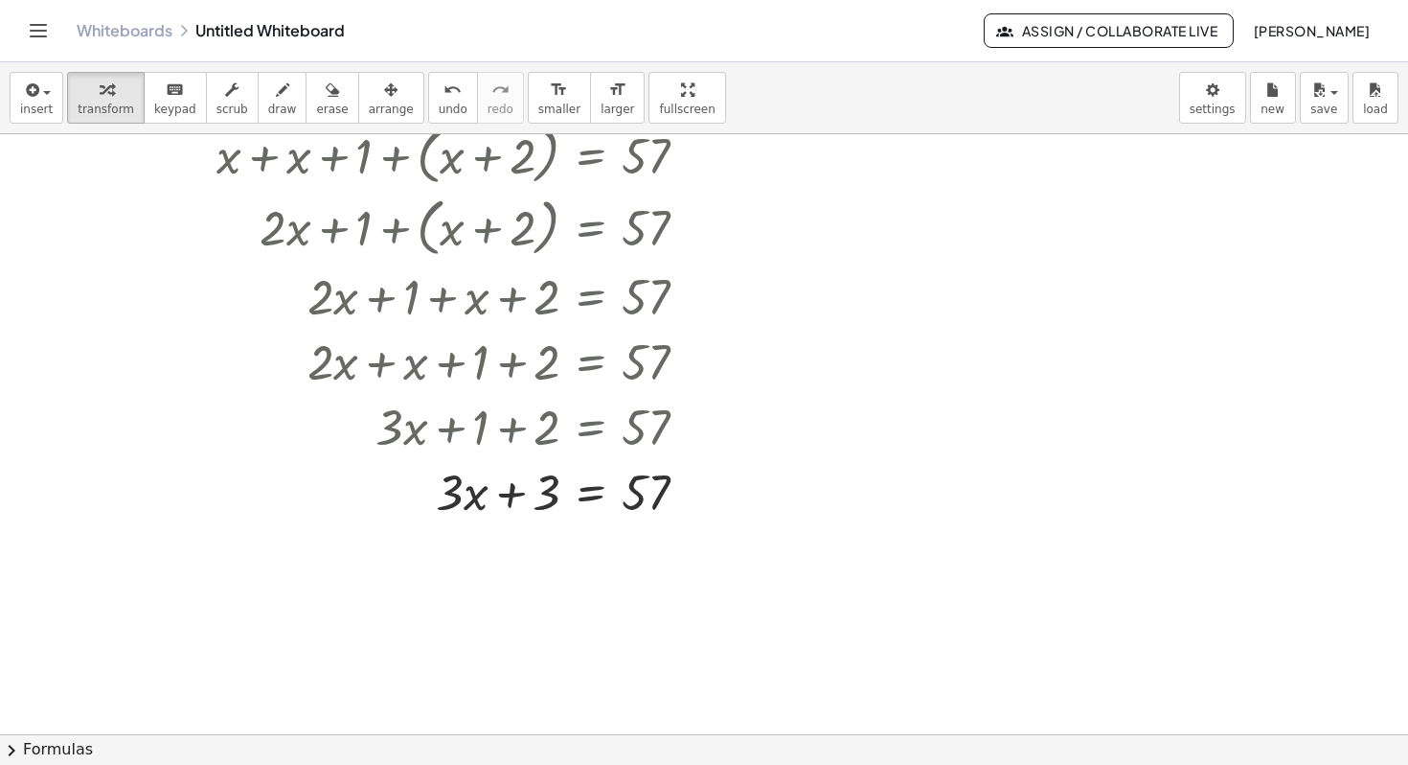
scroll to position [155, 0]
drag, startPoint x: 454, startPoint y: 490, endPoint x: 441, endPoint y: 490, distance: 13.4
click at [441, 490] on div at bounding box center [436, 489] width 553 height 65
drag, startPoint x: 540, startPoint y: 492, endPoint x: 713, endPoint y: 494, distance: 172.5
click at [697, 555] on div at bounding box center [472, 554] width 625 height 65
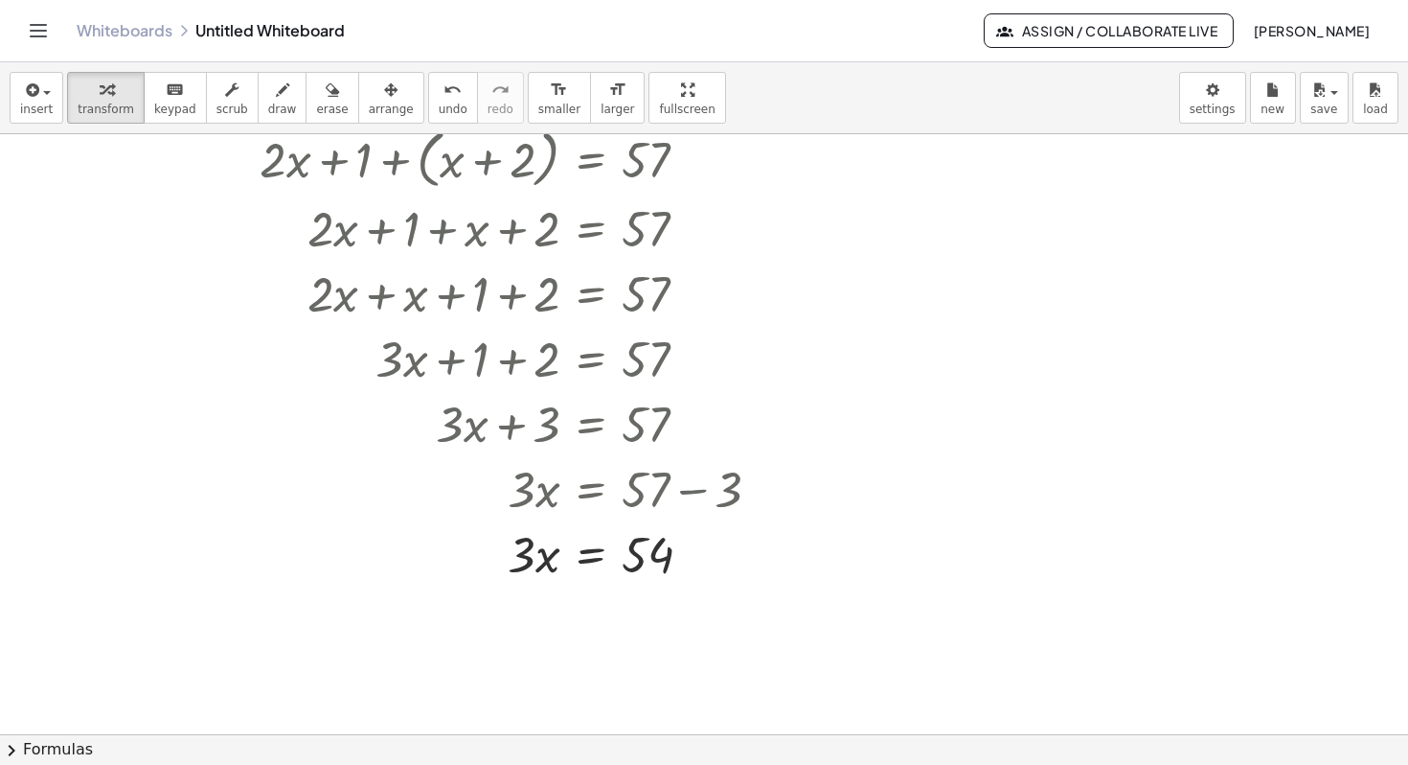
scroll to position [225, 0]
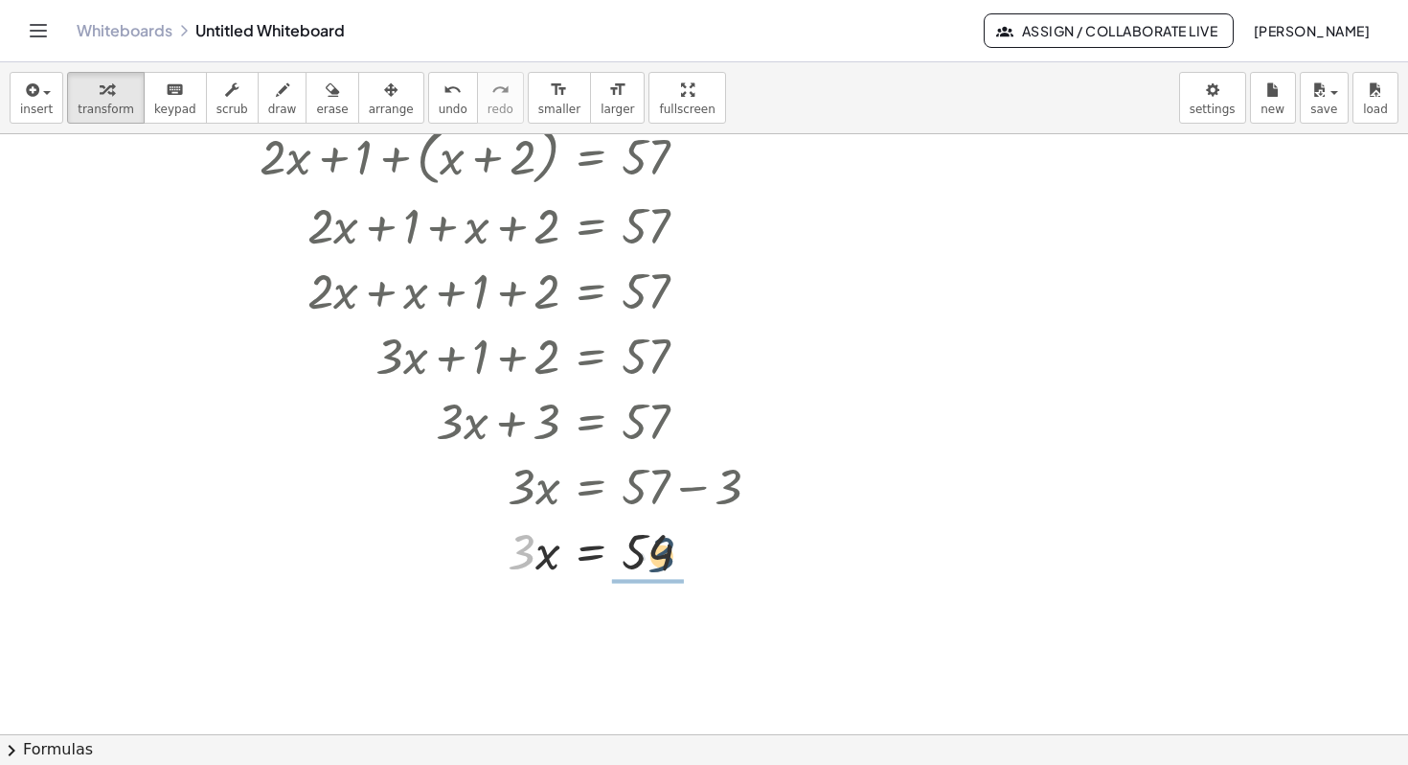
drag, startPoint x: 518, startPoint y: 558, endPoint x: 664, endPoint y: 564, distance: 145.8
click at [664, 564] on div at bounding box center [472, 549] width 625 height 65
click at [654, 629] on div at bounding box center [472, 630] width 625 height 96
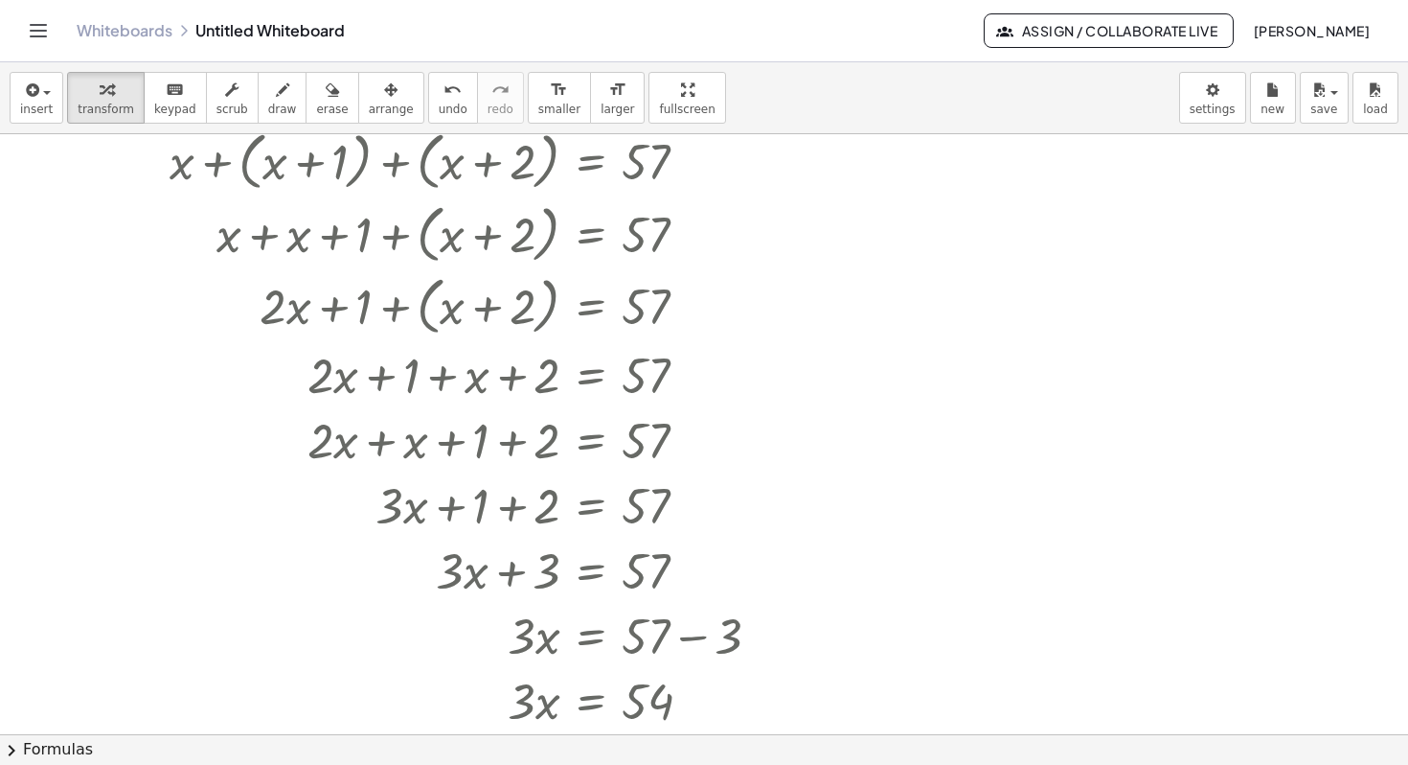
scroll to position [29, 0]
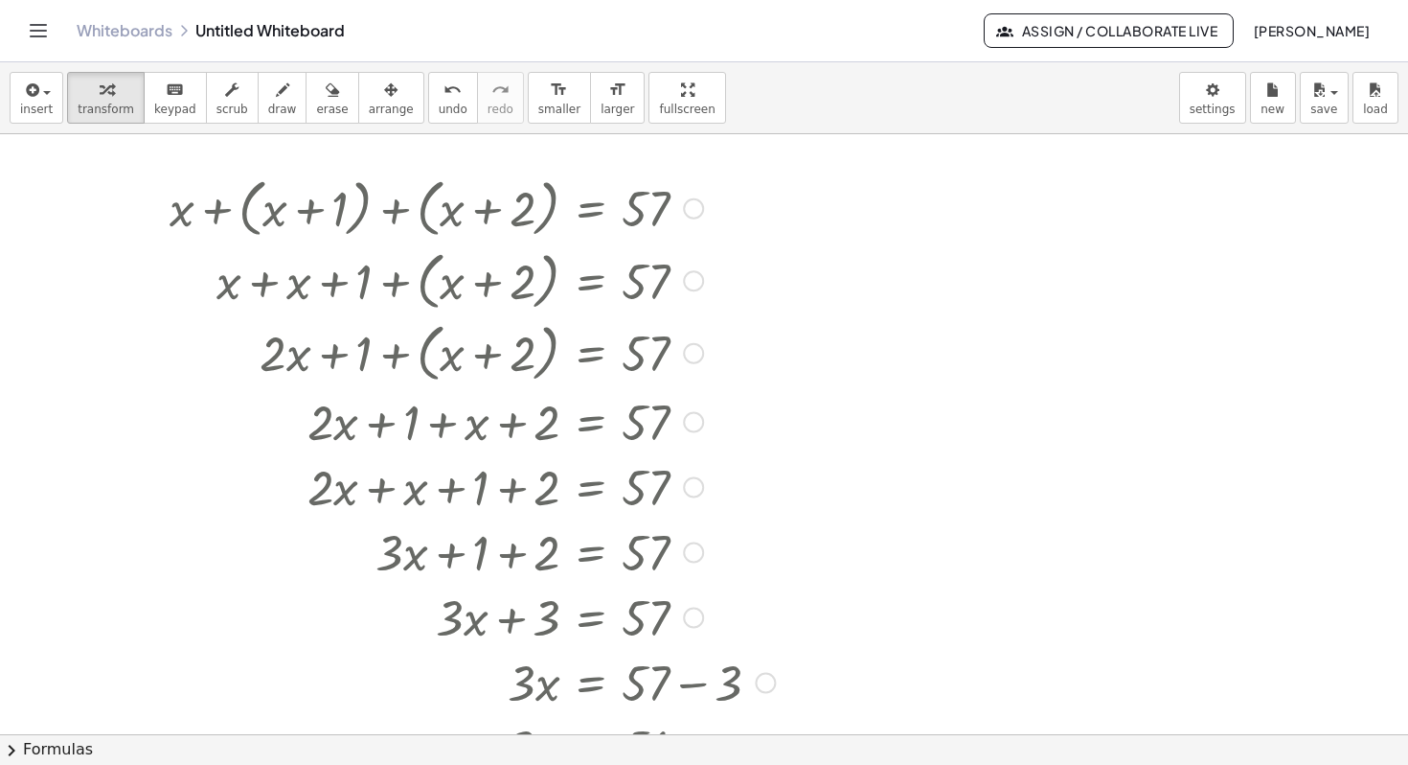
click at [696, 206] on div at bounding box center [693, 208] width 21 height 21
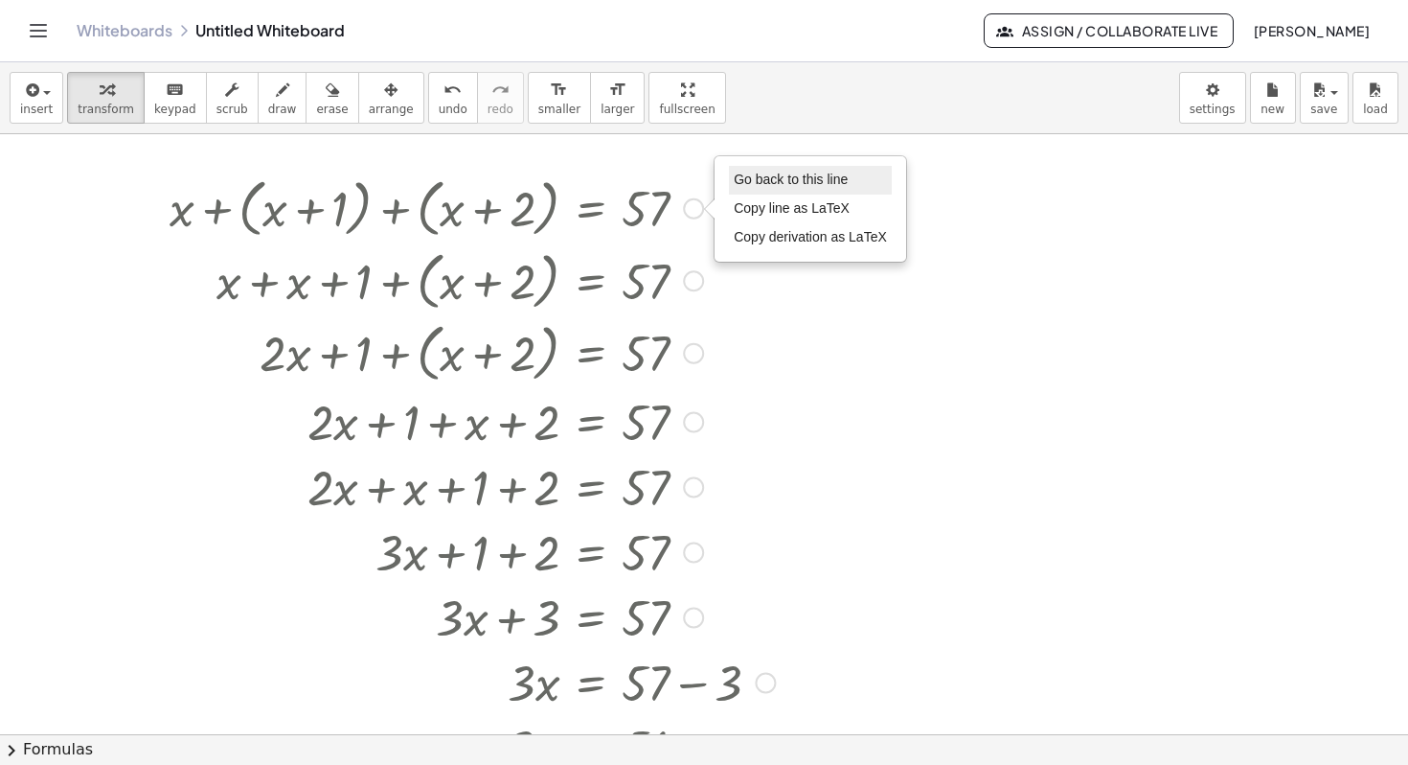
click at [793, 176] on span "Go back to this line" at bounding box center [791, 179] width 114 height 15
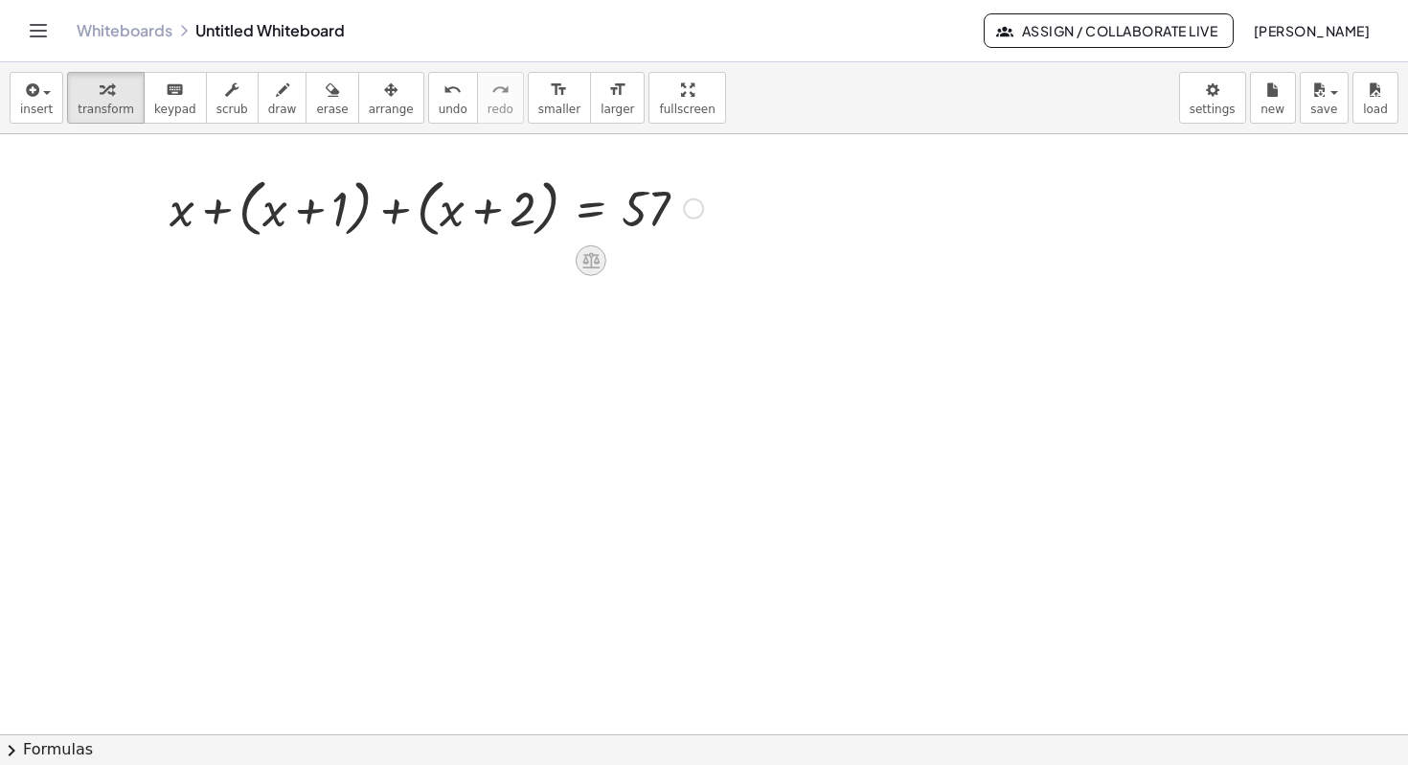
click at [583, 263] on icon at bounding box center [591, 261] width 17 height 16
click at [669, 265] on icon at bounding box center [667, 260] width 17 height 17
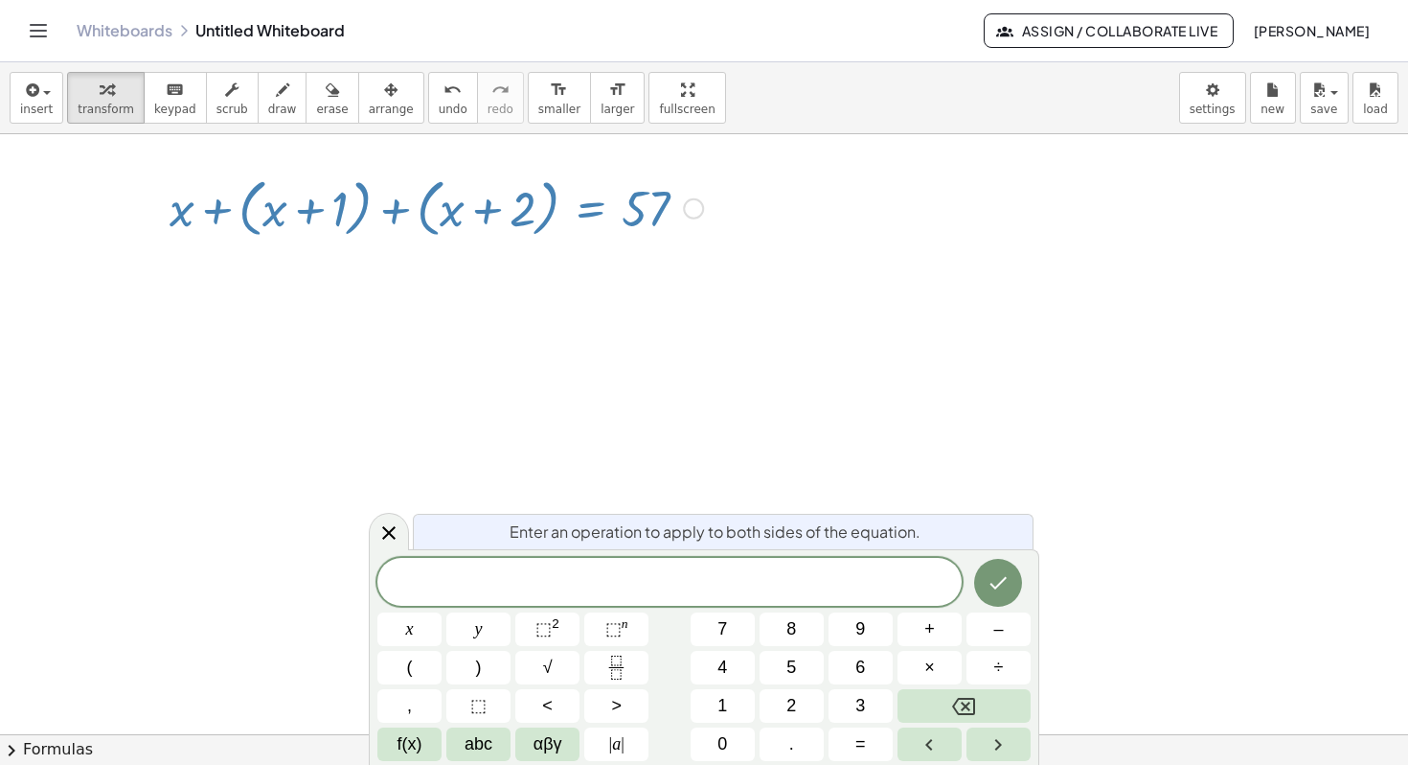
click at [869, 441] on div at bounding box center [704, 705] width 1408 height 1200
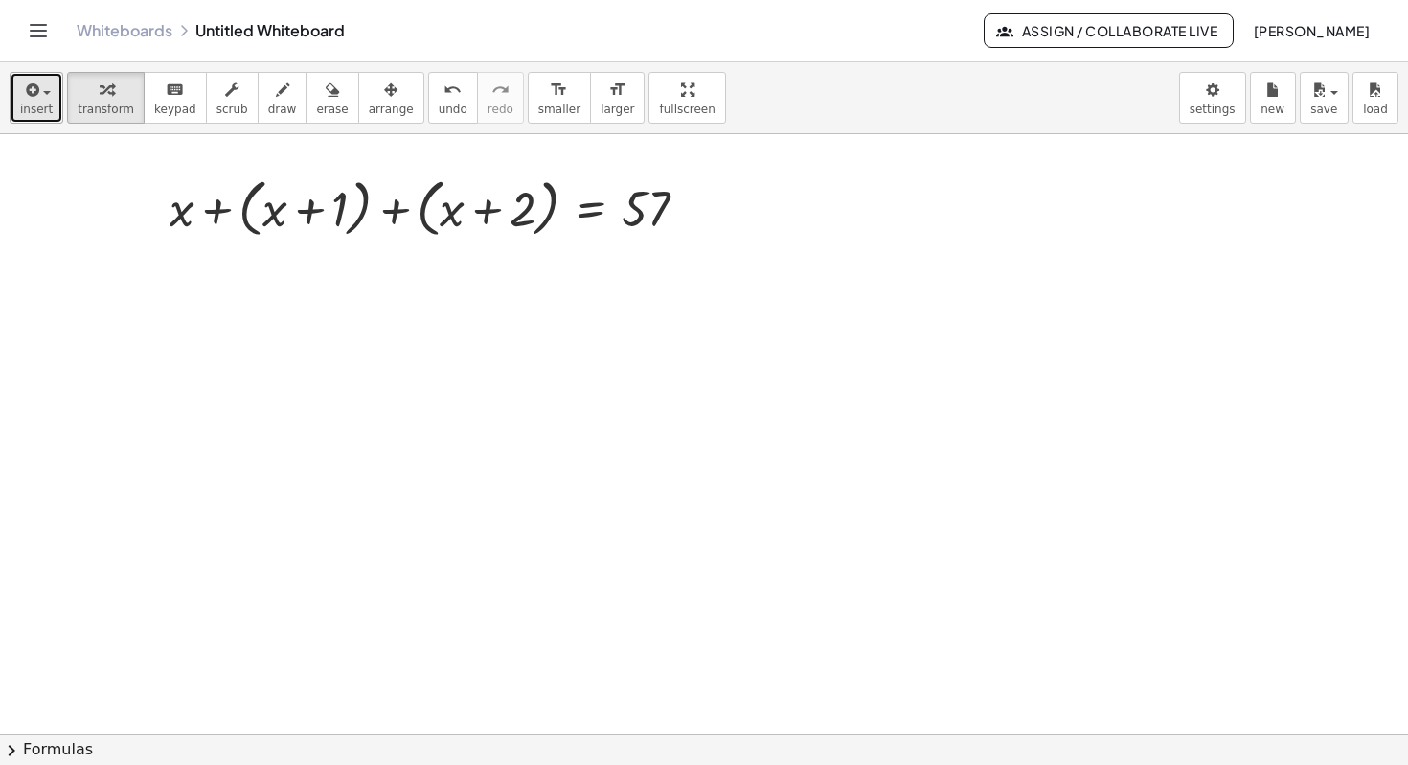
click at [34, 99] on icon "button" at bounding box center [30, 90] width 17 height 23
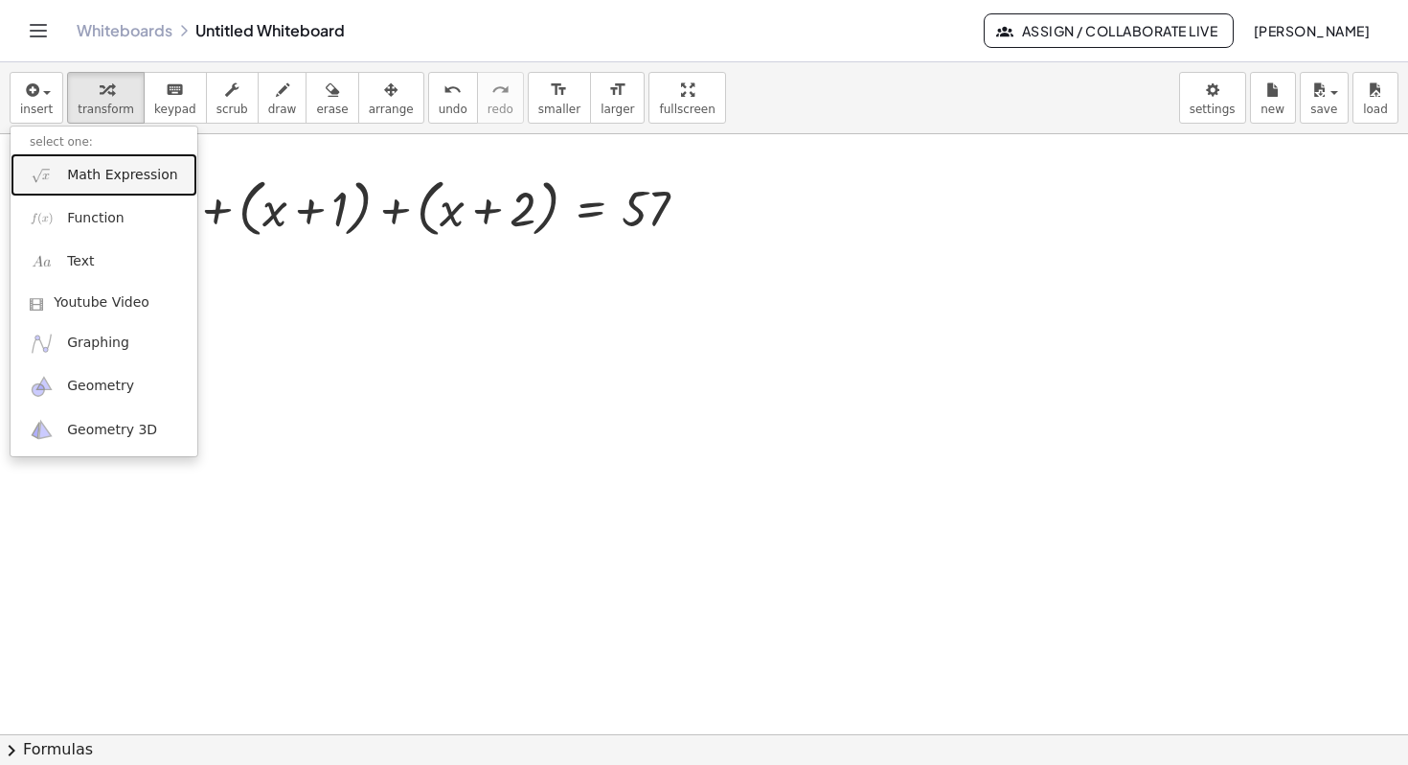
click at [149, 188] on link "Math Expression" at bounding box center [104, 174] width 187 height 43
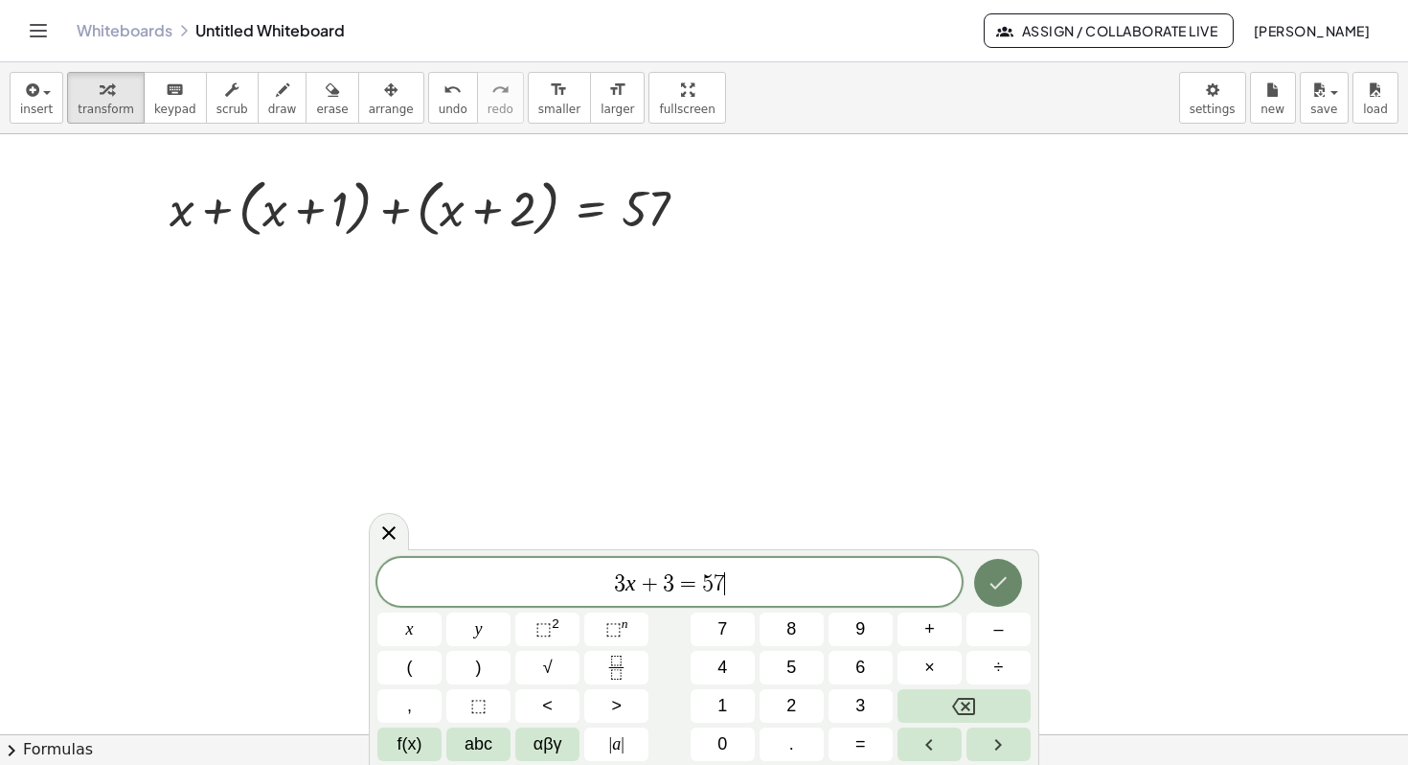
click at [987, 588] on icon "Done" at bounding box center [998, 582] width 23 height 23
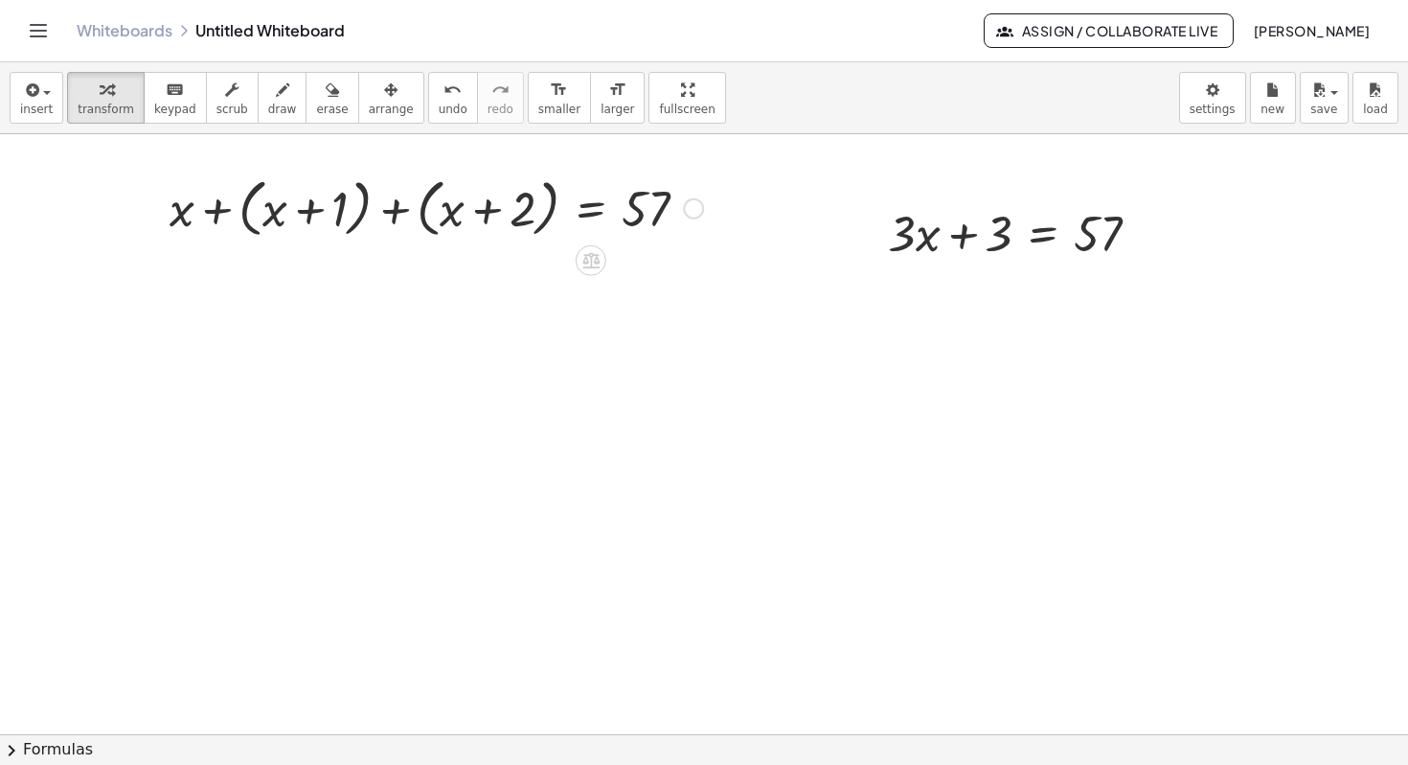
click at [213, 211] on div at bounding box center [436, 207] width 553 height 73
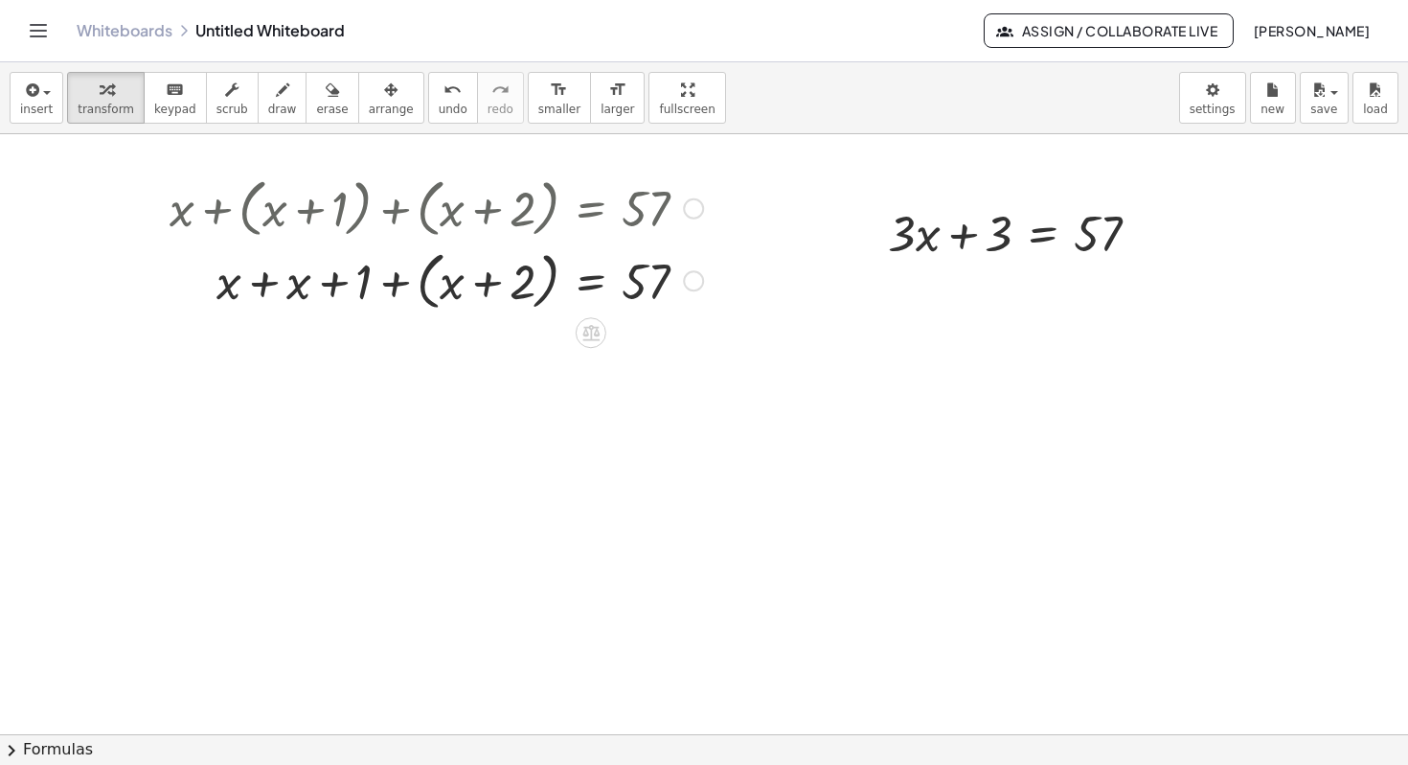
click at [395, 283] on div at bounding box center [436, 279] width 553 height 73
click at [1026, 225] on div at bounding box center [1022, 231] width 286 height 65
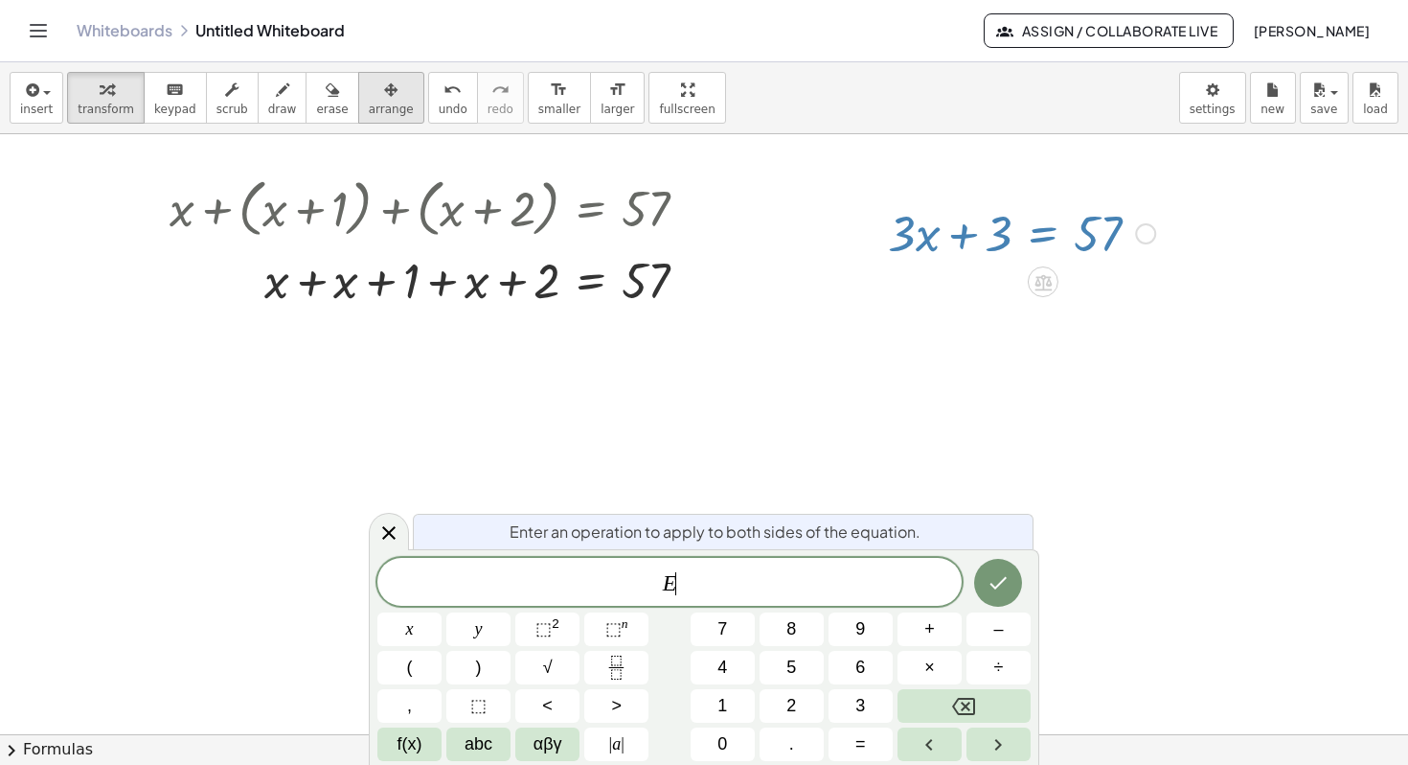
click at [384, 93] on icon "button" at bounding box center [390, 90] width 13 height 23
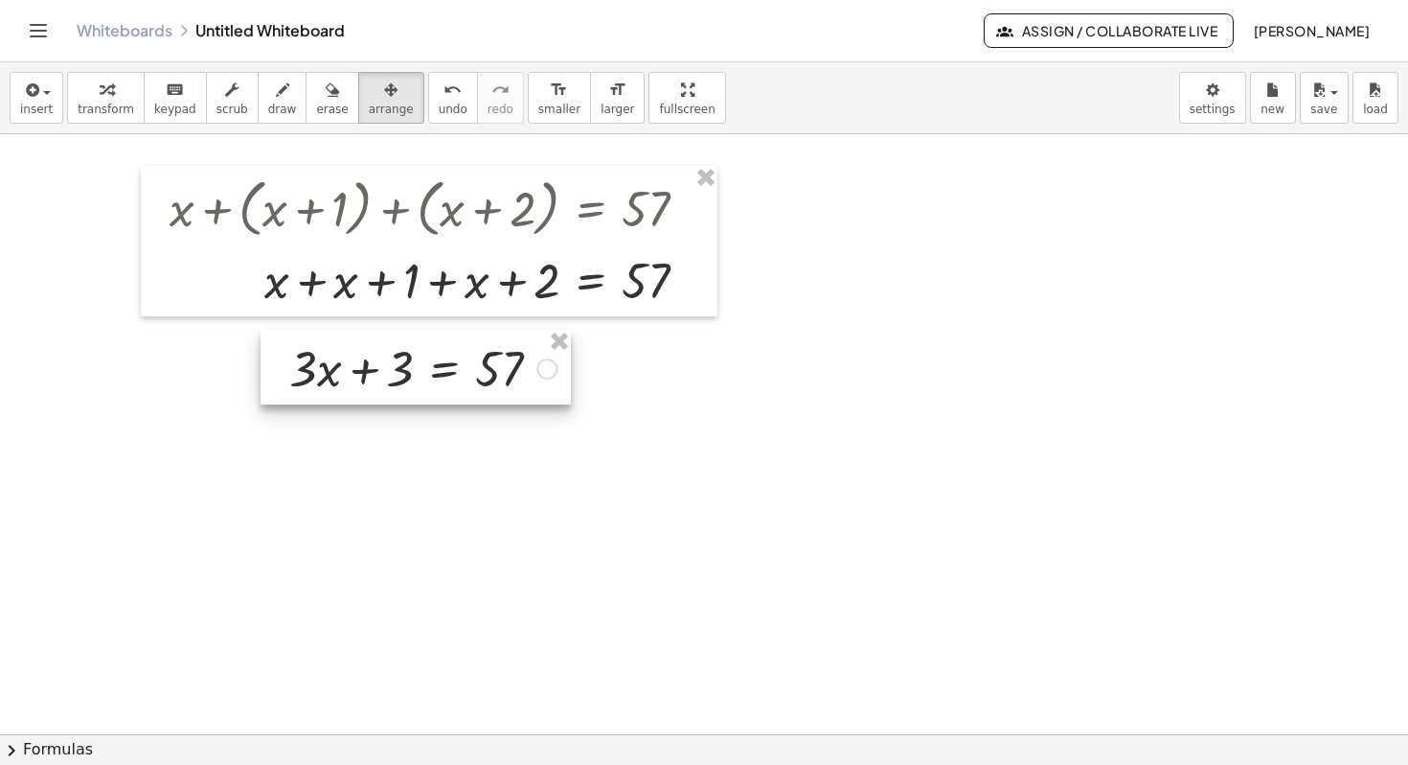
drag, startPoint x: 1038, startPoint y: 204, endPoint x: 438, endPoint y: 340, distance: 615.0
click at [438, 340] on div at bounding box center [416, 367] width 310 height 75
click at [1088, 350] on div at bounding box center [704, 705] width 1408 height 1200
click at [110, 100] on div "button" at bounding box center [106, 89] width 57 height 23
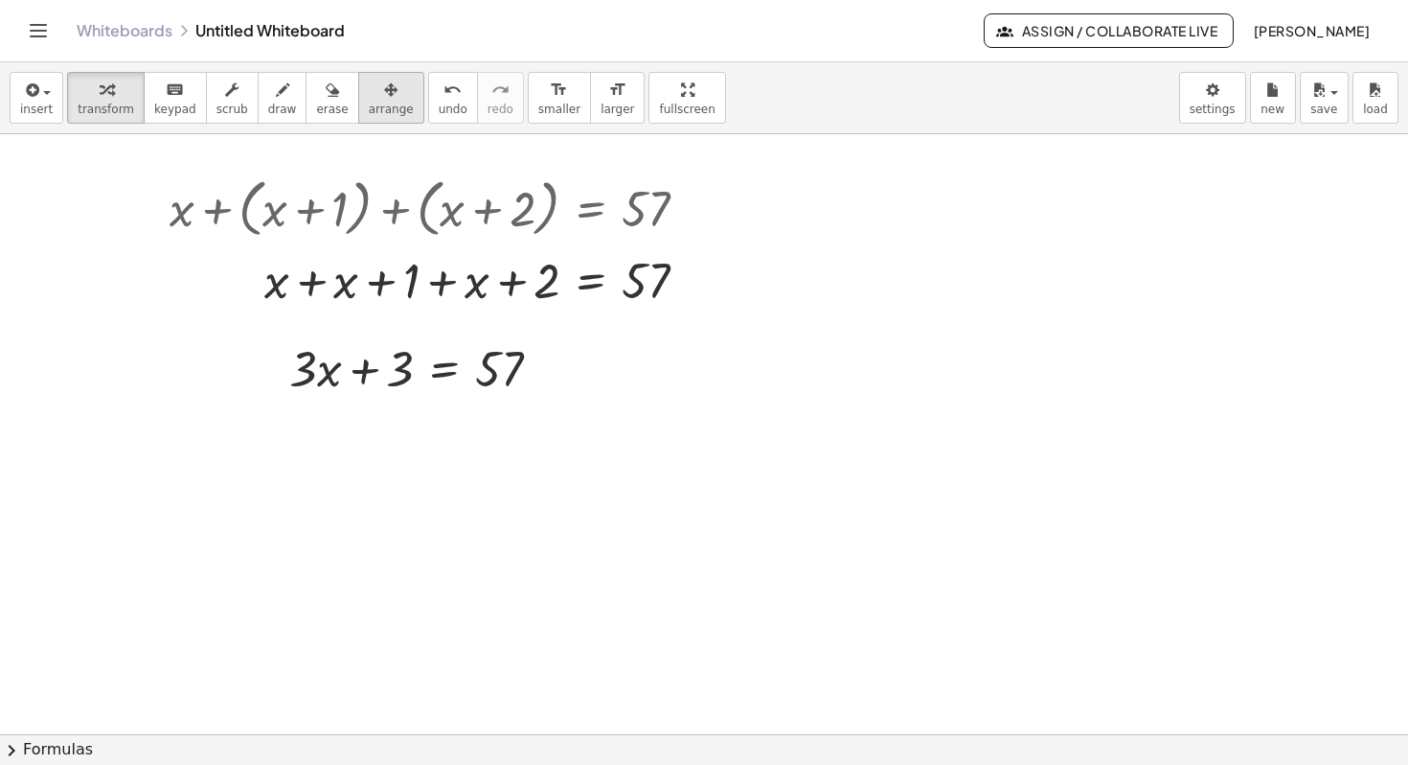
click at [380, 107] on span "arrange" at bounding box center [391, 109] width 45 height 13
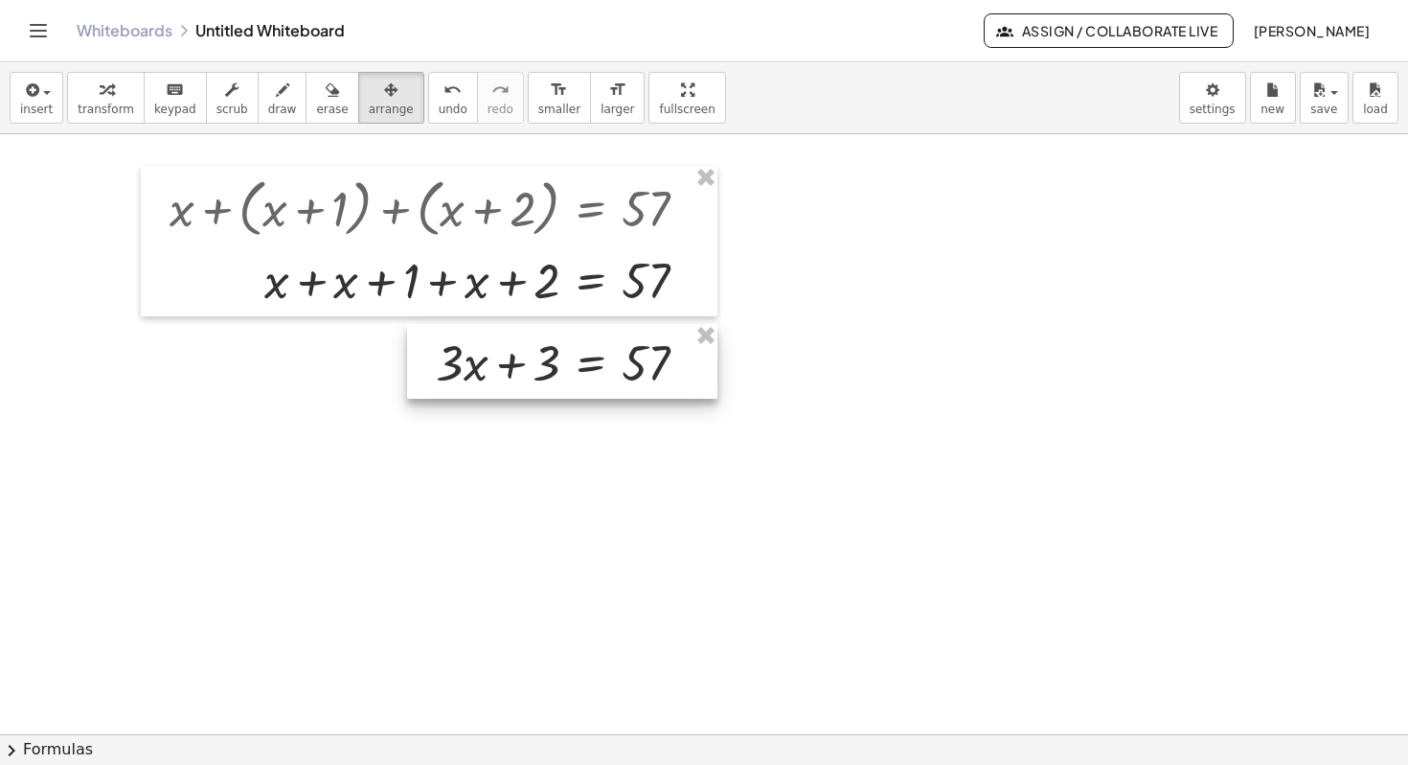
drag, startPoint x: 400, startPoint y: 375, endPoint x: 545, endPoint y: 369, distance: 145.8
click at [546, 369] on div at bounding box center [562, 361] width 310 height 75
click at [1094, 319] on div at bounding box center [704, 705] width 1408 height 1200
click at [85, 96] on div "button" at bounding box center [106, 89] width 57 height 23
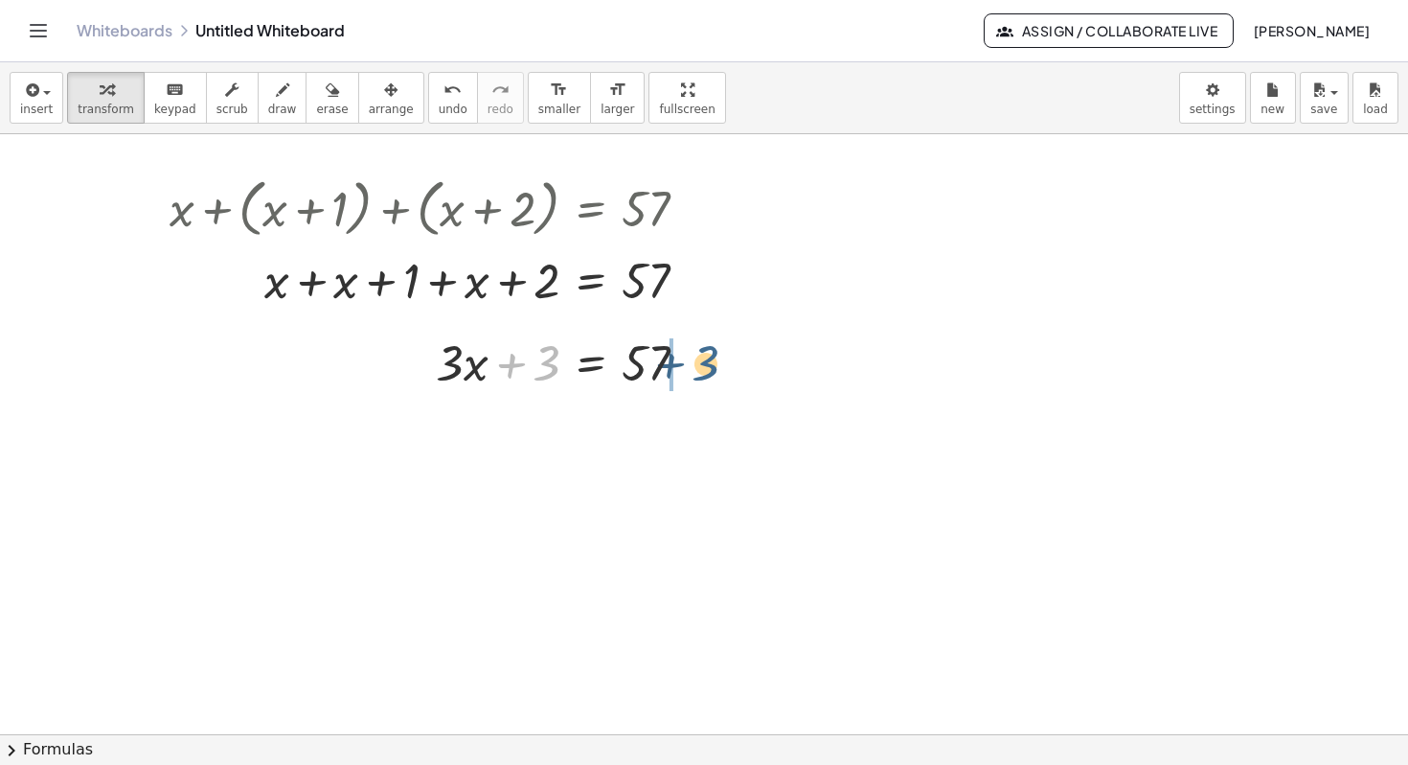
drag, startPoint x: 549, startPoint y: 368, endPoint x: 709, endPoint y: 368, distance: 160.0
click at [709, 368] on div at bounding box center [569, 361] width 286 height 65
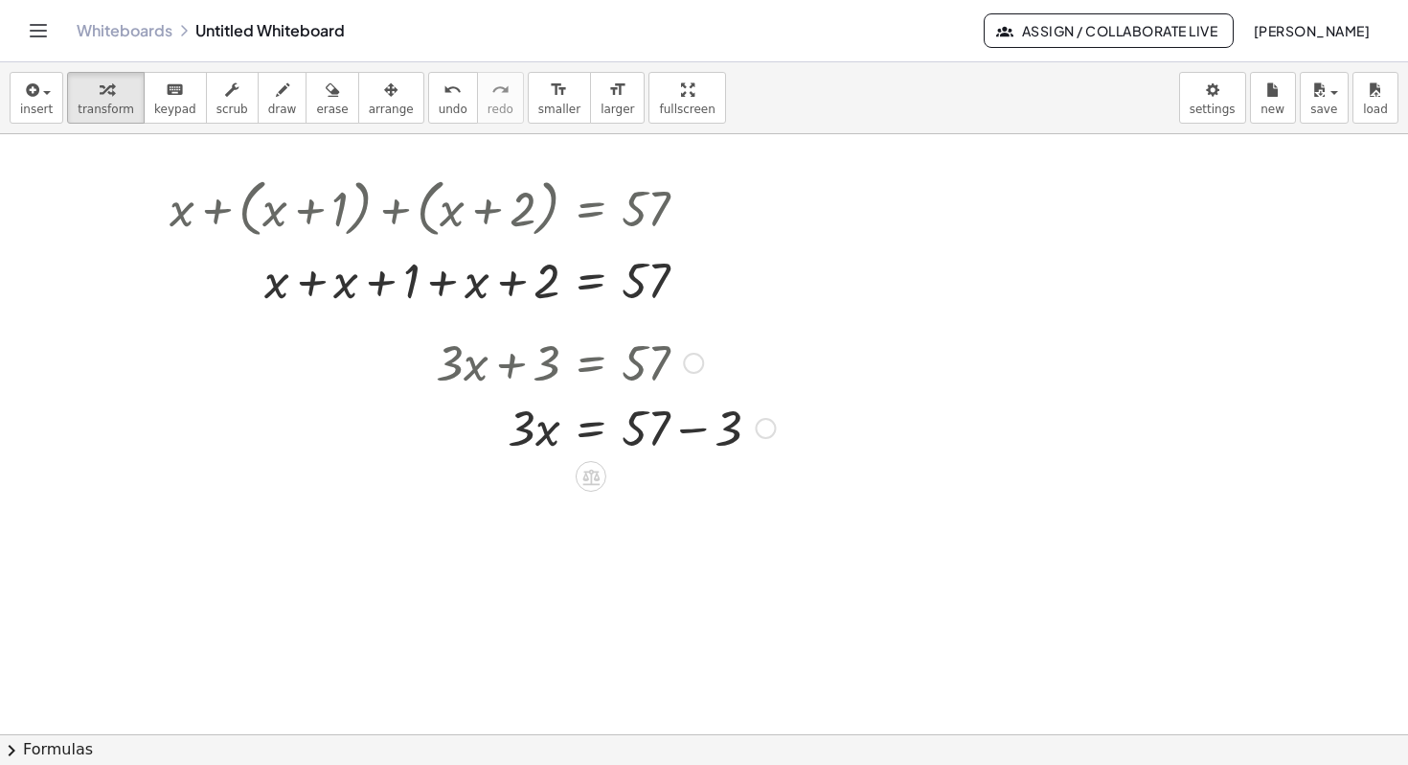
click at [693, 430] on div at bounding box center [605, 426] width 358 height 65
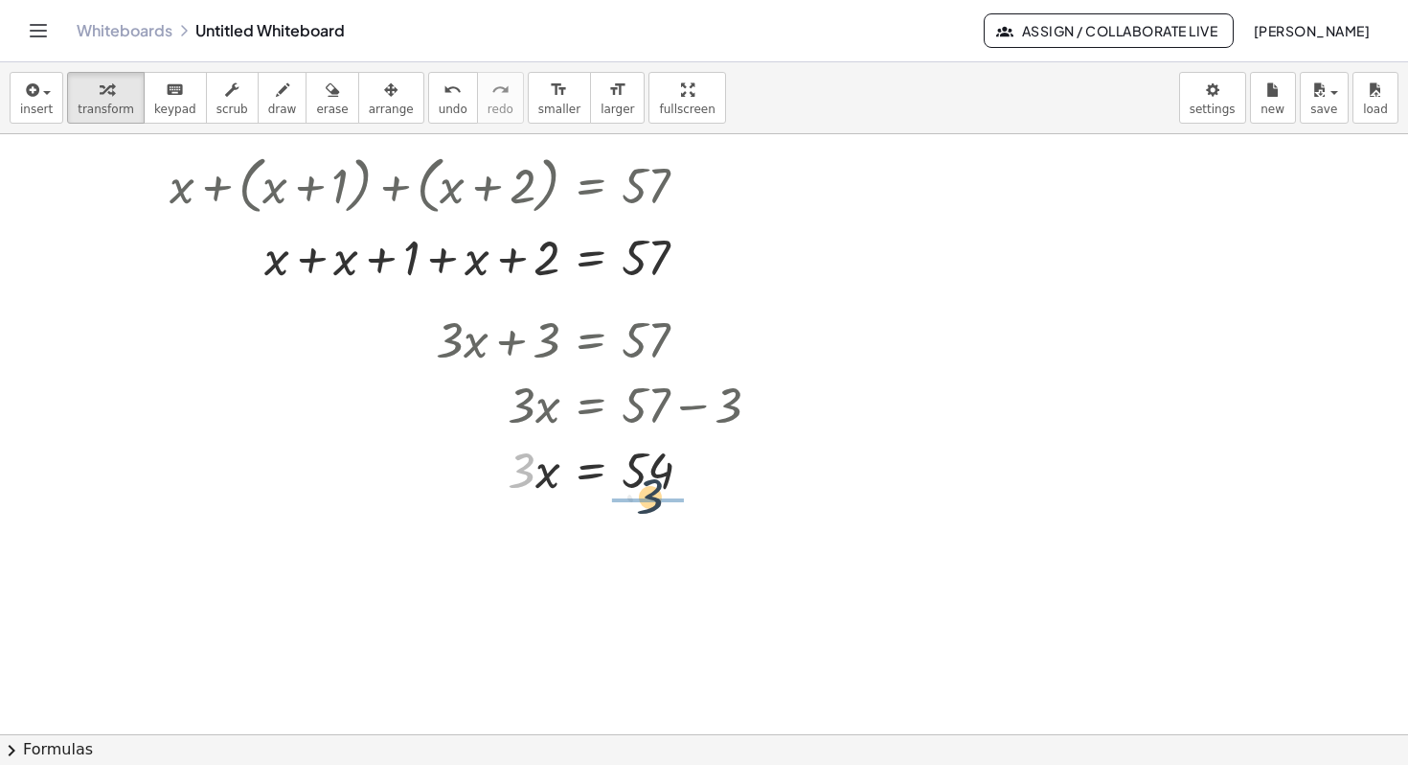
drag, startPoint x: 521, startPoint y: 471, endPoint x: 652, endPoint y: 496, distance: 133.6
click at [652, 496] on div at bounding box center [605, 468] width 358 height 65
click at [652, 556] on div at bounding box center [605, 549] width 358 height 96
click at [836, 103] on div "insert select one: Math Expression Function Text Youtube Video Graphing Geometr…" at bounding box center [704, 98] width 1408 height 72
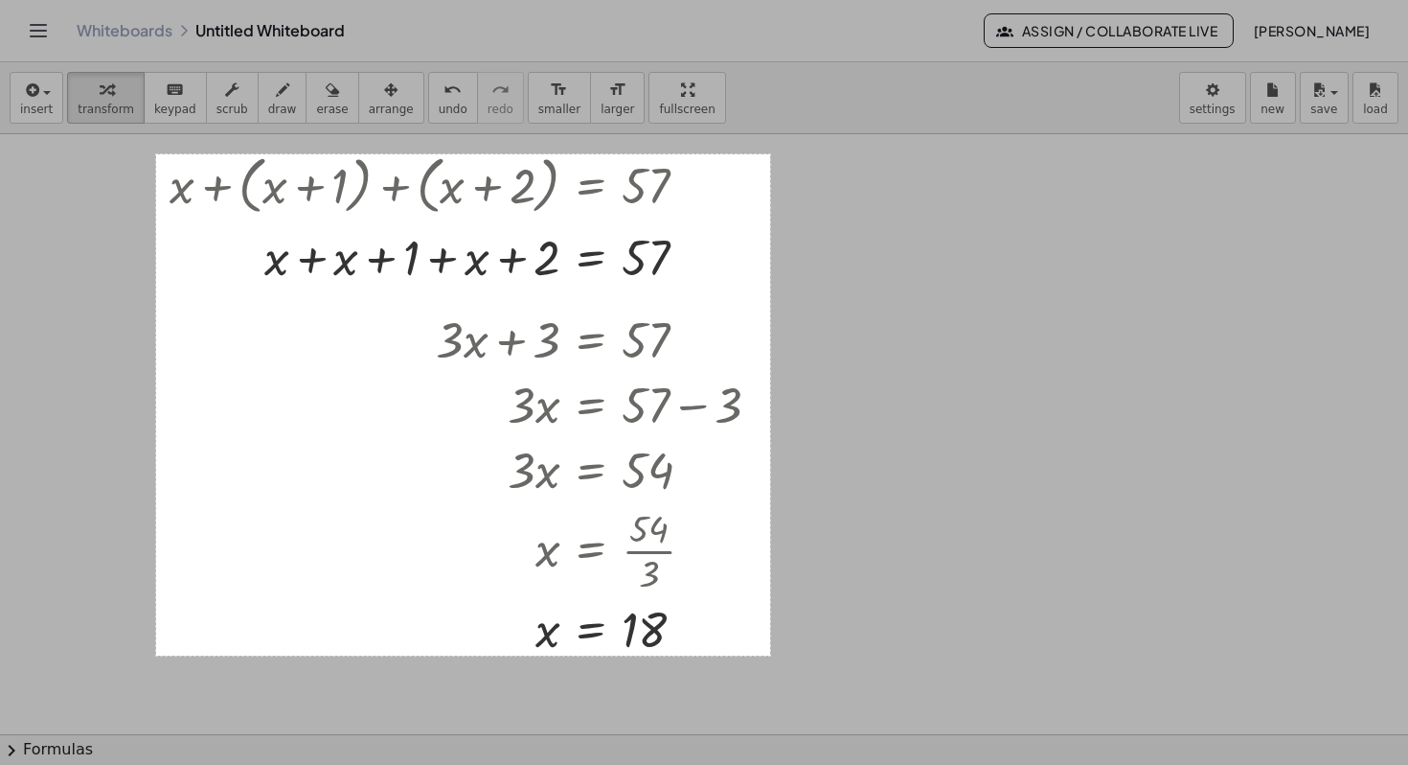
drag, startPoint x: 156, startPoint y: 154, endPoint x: 767, endPoint y: 647, distance: 784.3
click at [767, 647] on div "641 X 523" at bounding box center [704, 382] width 1408 height 765
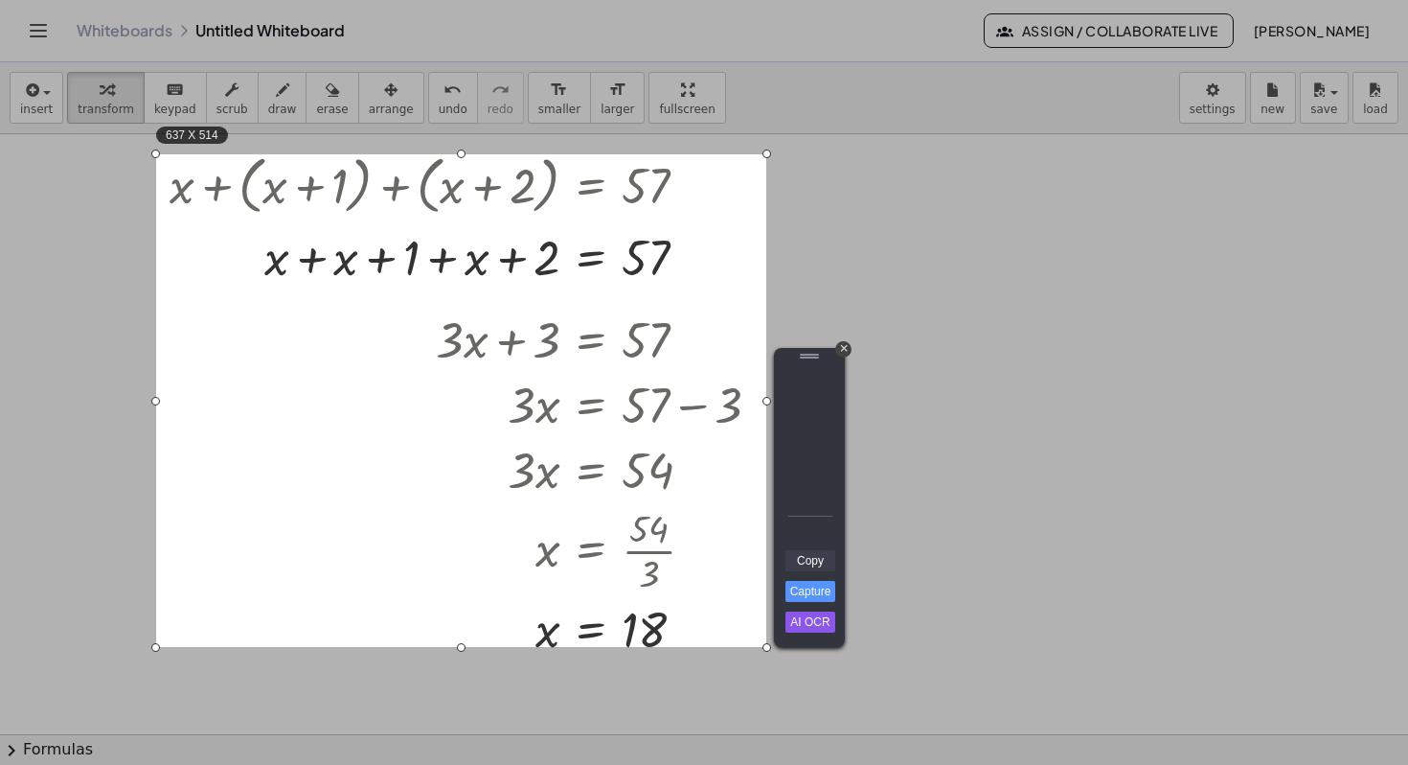
click at [819, 561] on link "Copy" at bounding box center [811, 560] width 50 height 21
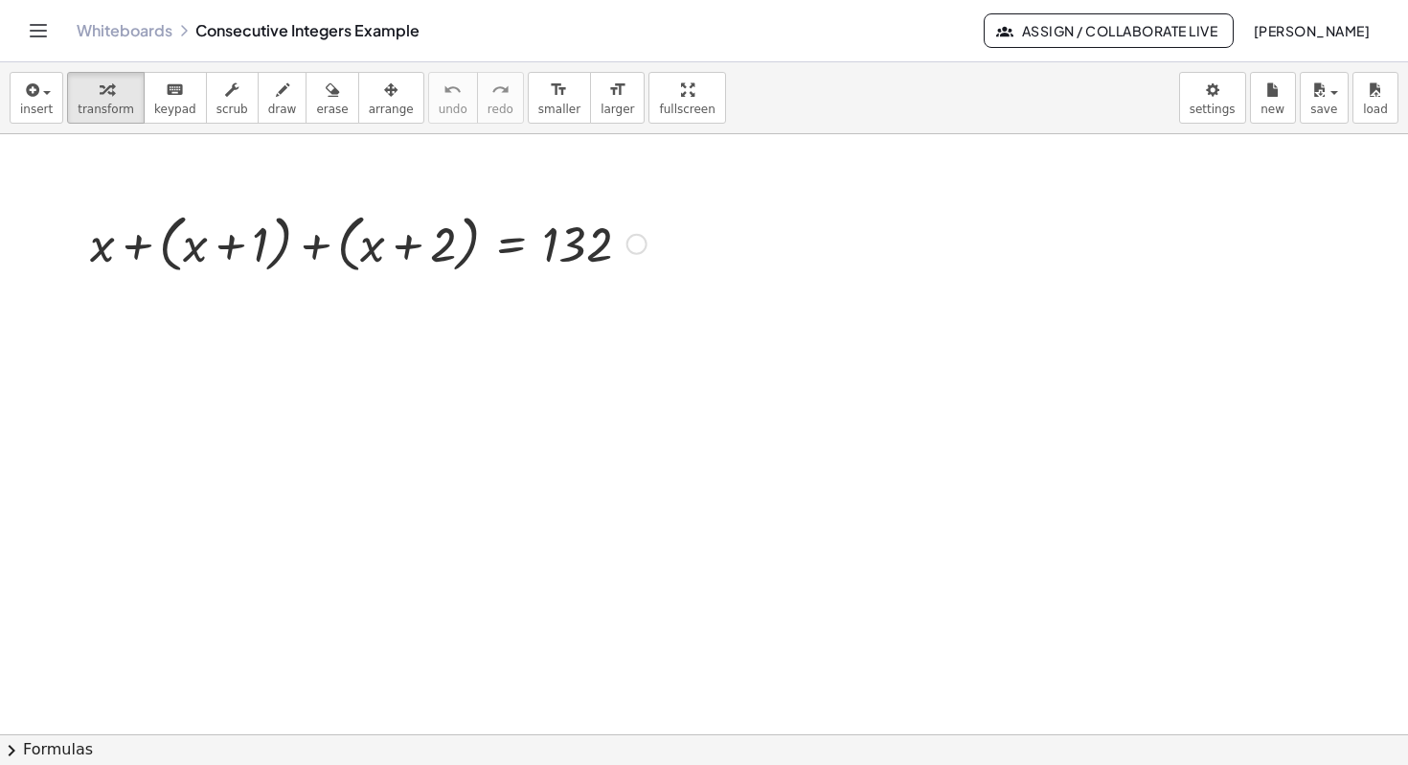
click at [137, 249] on div at bounding box center [368, 242] width 576 height 73
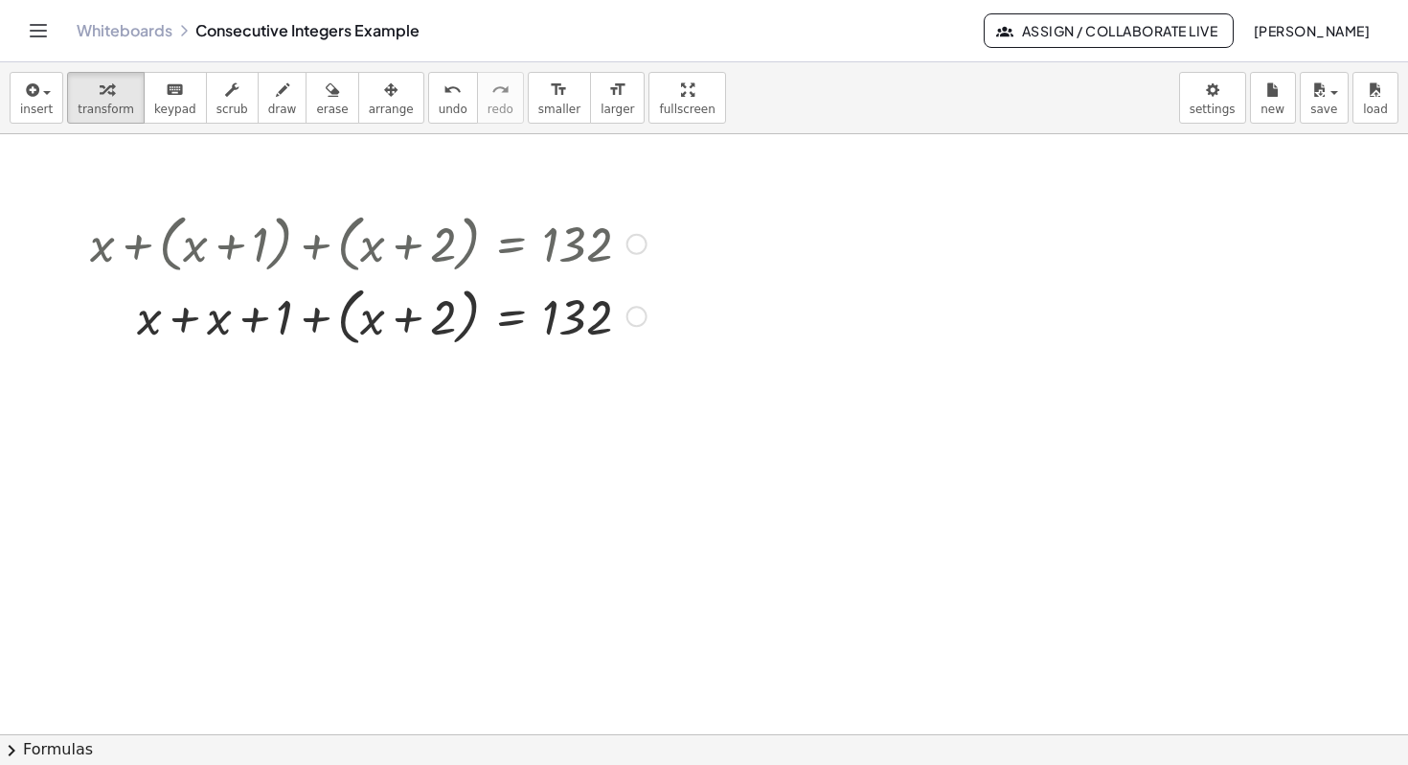
click at [630, 241] on div at bounding box center [637, 244] width 21 height 21
click at [696, 219] on span "Go back to this line" at bounding box center [734, 214] width 114 height 15
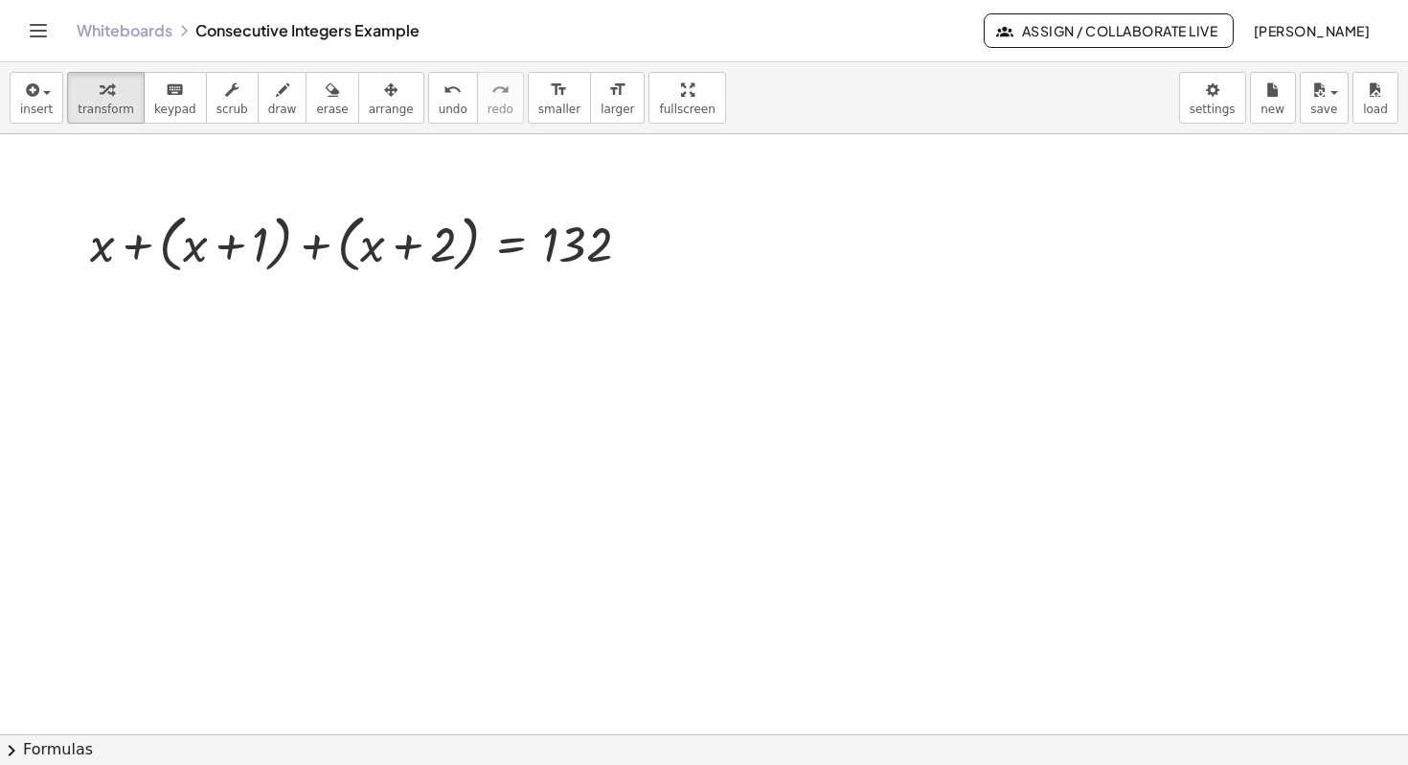
click at [1161, 37] on span "Assign / Collaborate Live" at bounding box center [1108, 30] width 217 height 17
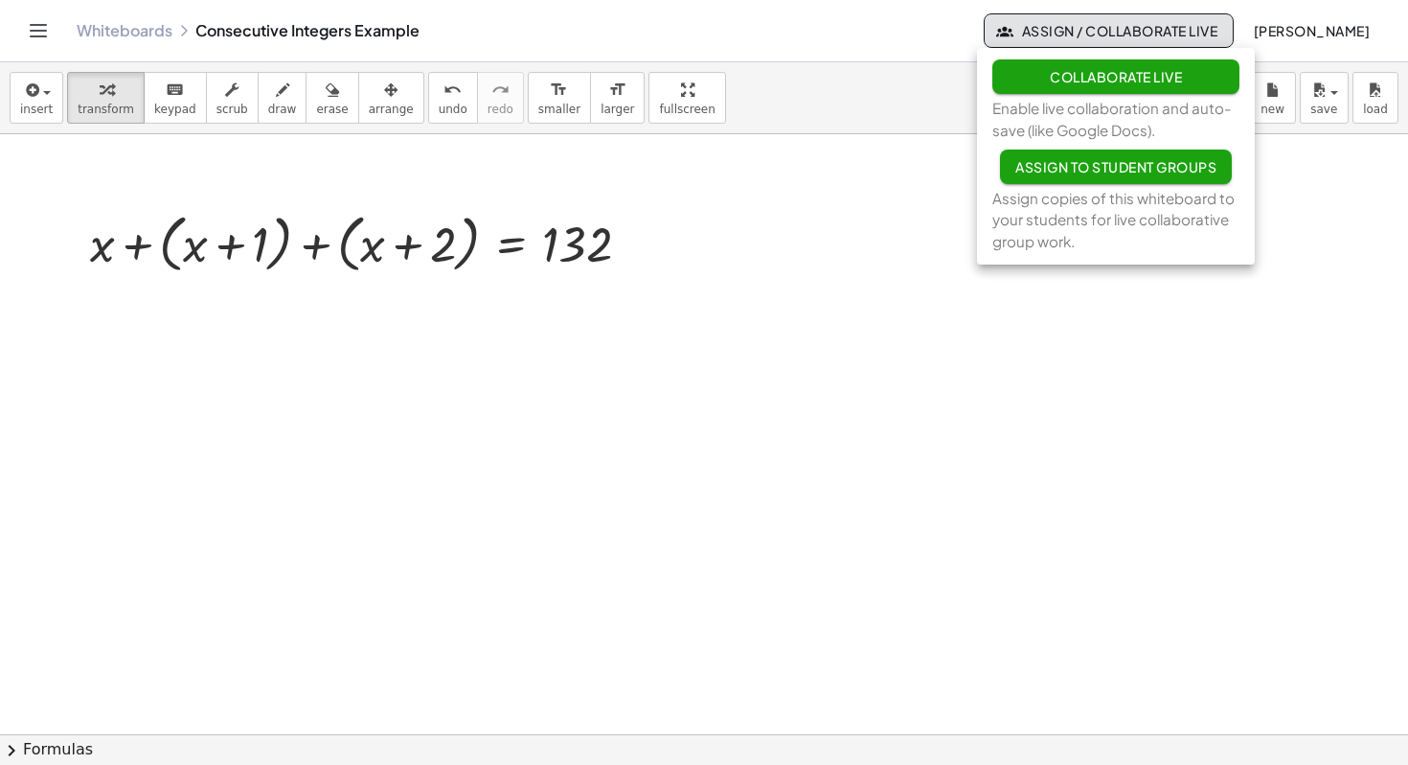
click at [888, 21] on div "Whiteboards Consecutive Integers Example" at bounding box center [530, 30] width 907 height 19
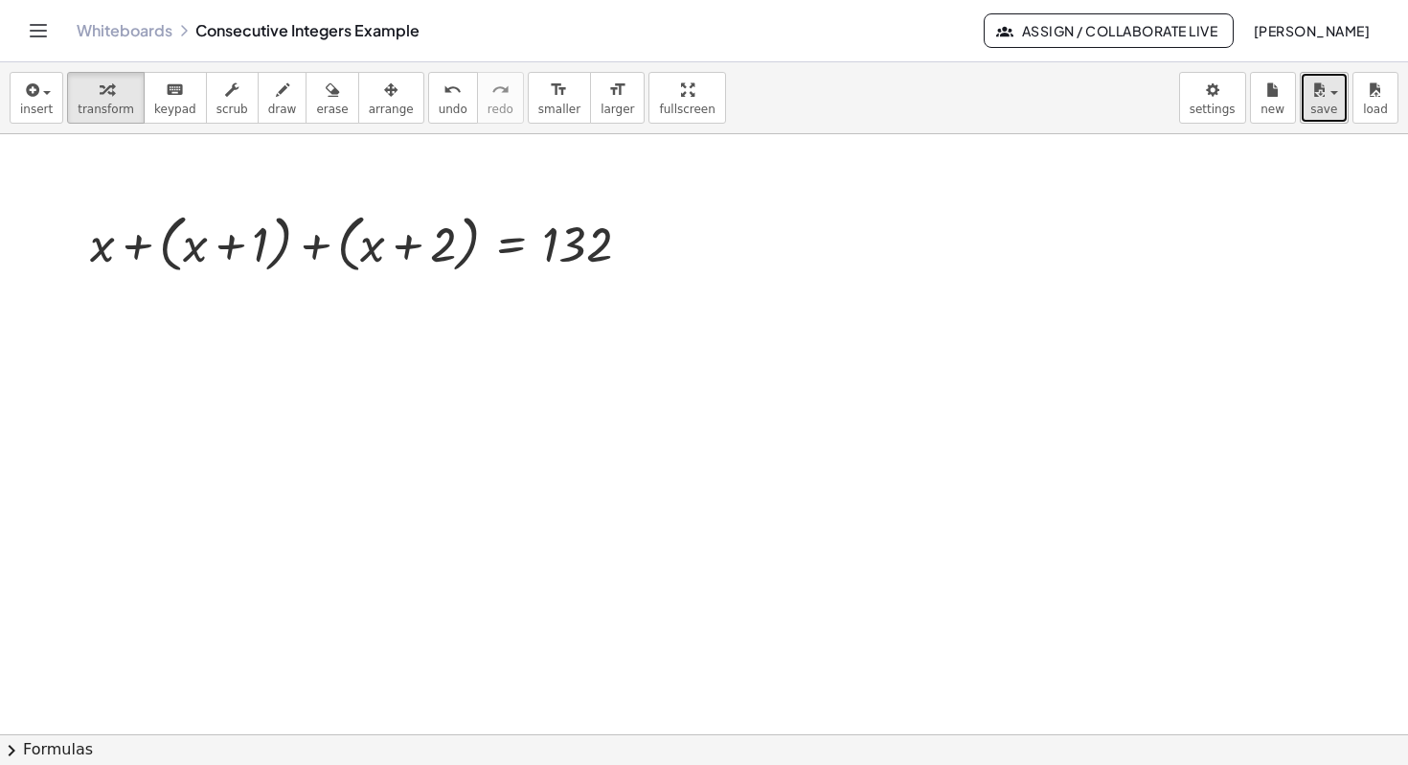
click at [1320, 111] on span "save" at bounding box center [1324, 109] width 27 height 13
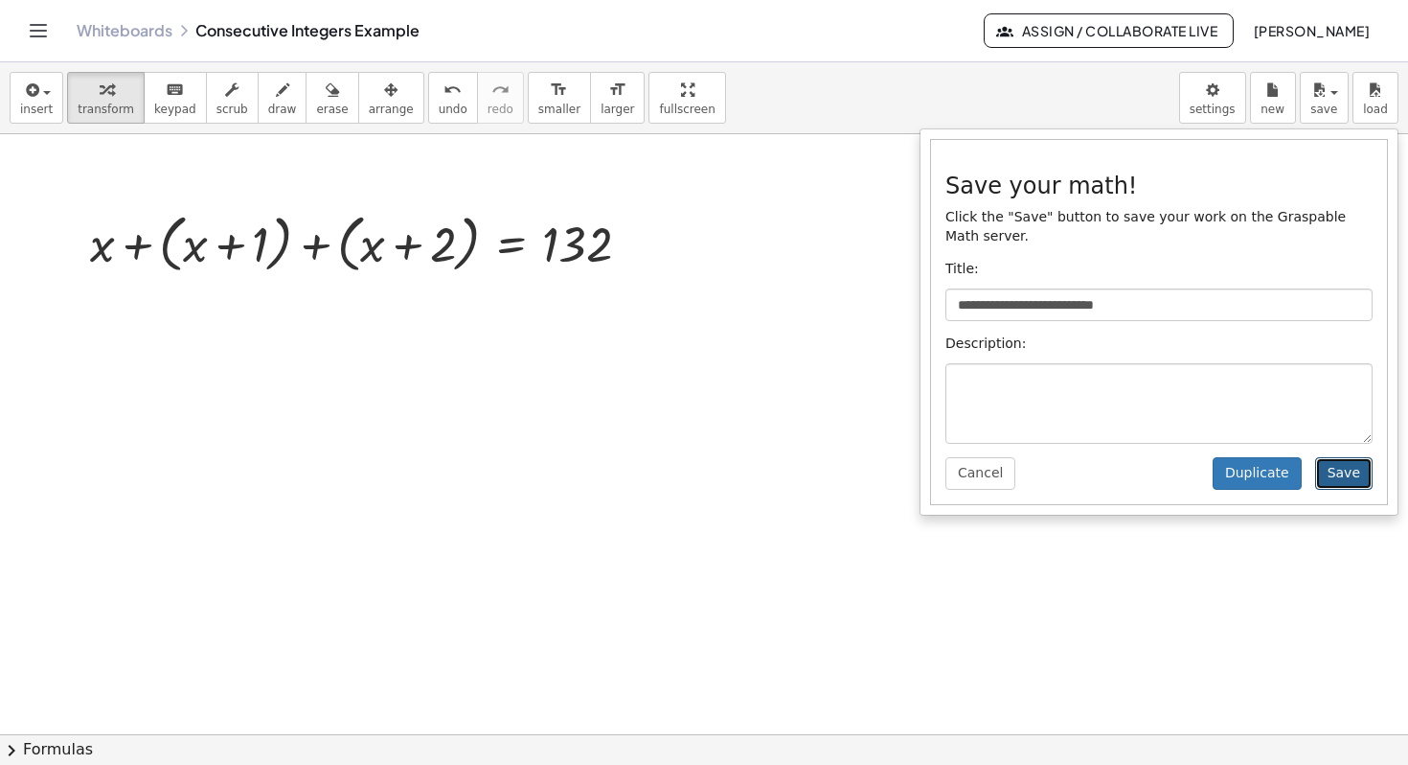
click at [1342, 475] on button "Save" at bounding box center [1344, 473] width 57 height 33
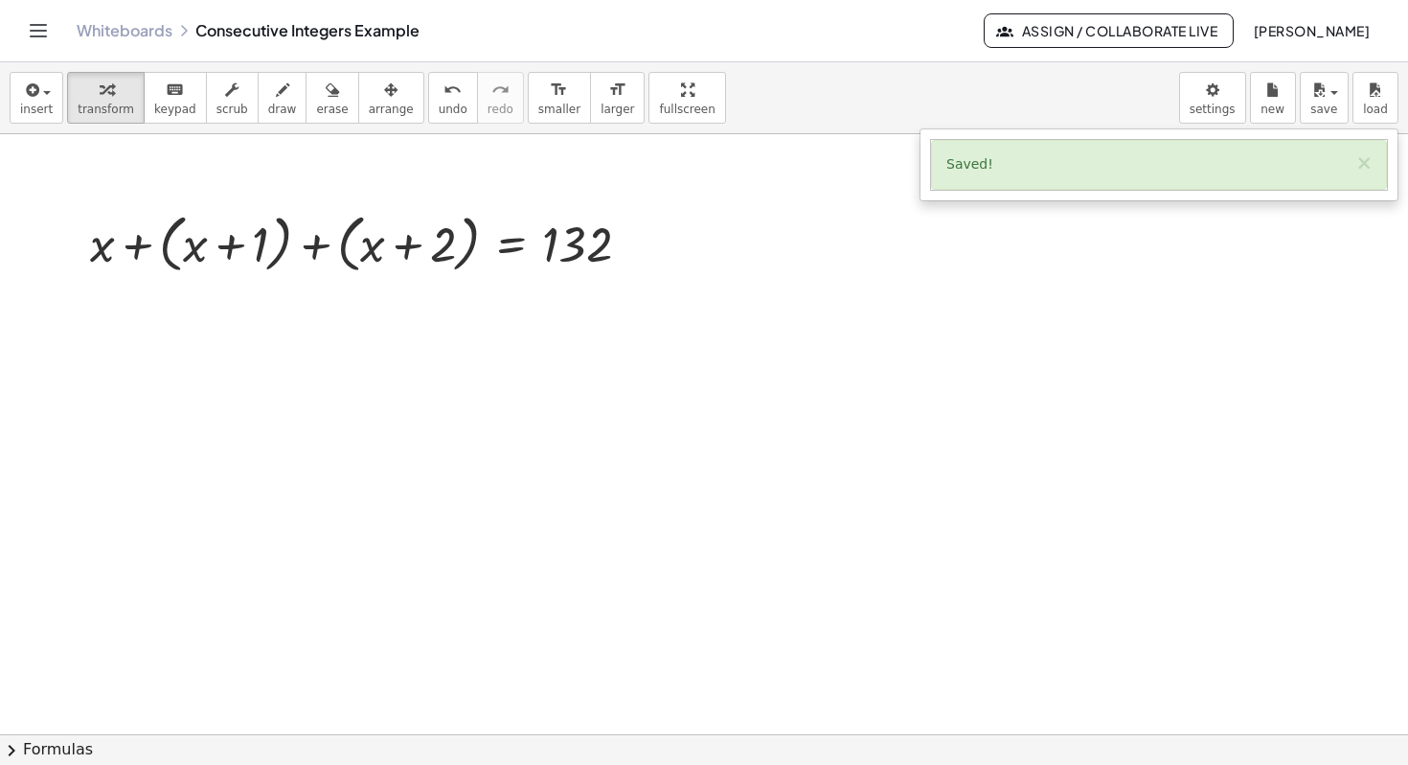
click at [105, 33] on link "Whiteboards" at bounding box center [125, 30] width 96 height 19
